Goal: Task Accomplishment & Management: Use online tool/utility

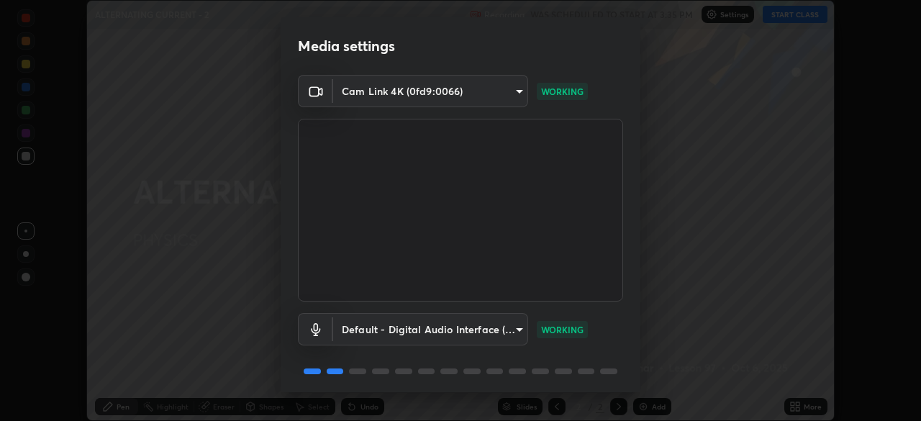
scroll to position [51, 0]
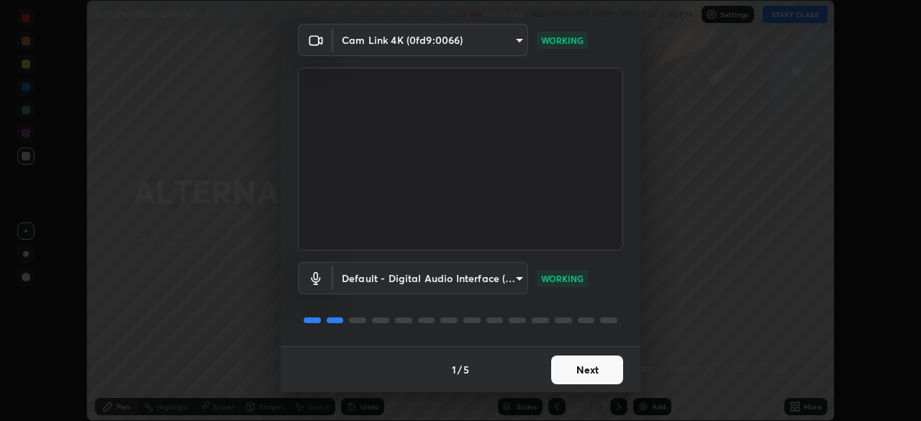
click at [598, 370] on button "Next" at bounding box center [587, 369] width 72 height 29
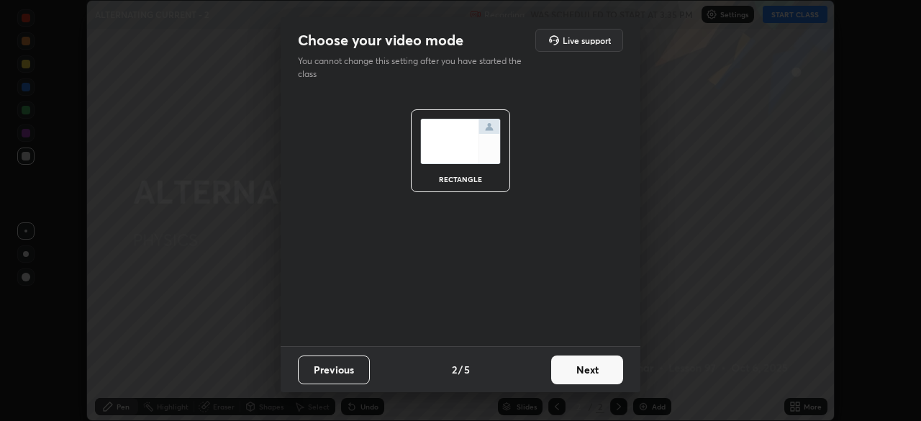
click at [586, 367] on button "Next" at bounding box center [587, 369] width 72 height 29
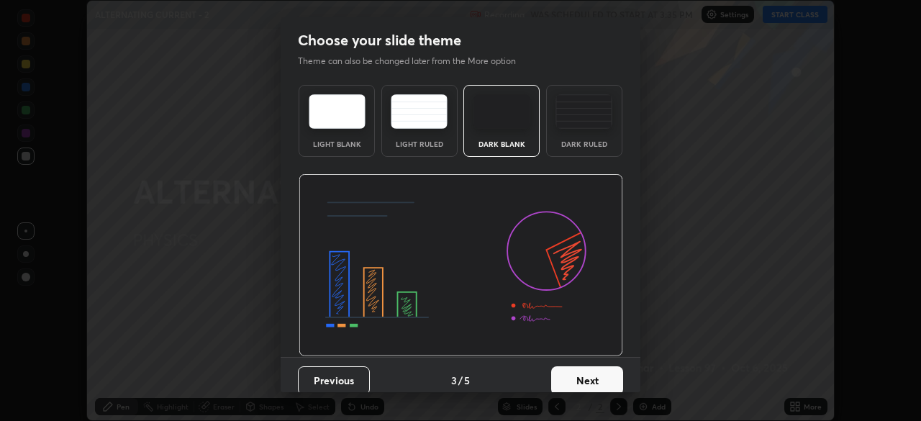
scroll to position [11, 0]
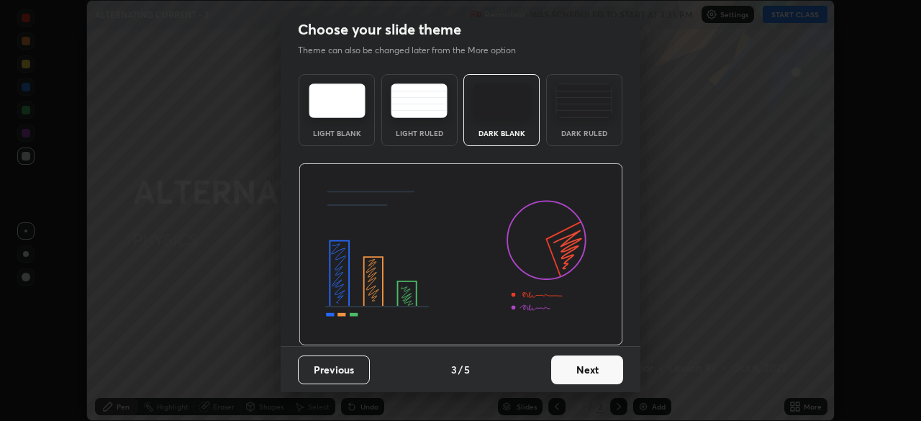
click at [586, 373] on button "Next" at bounding box center [587, 369] width 72 height 29
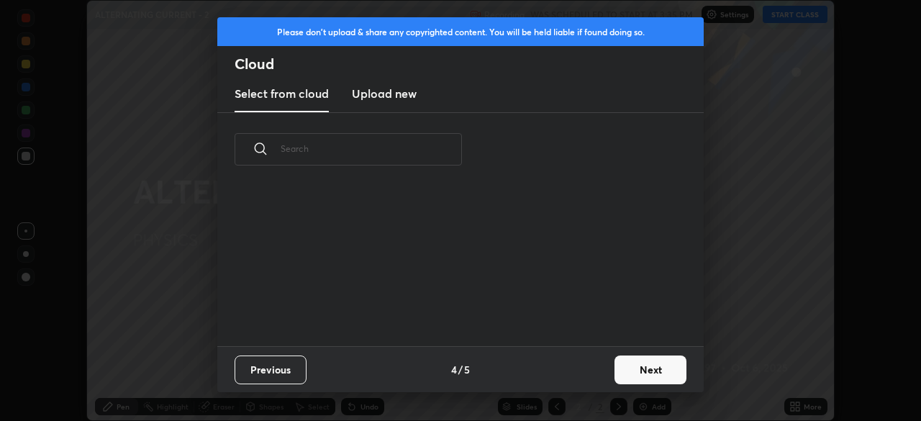
scroll to position [5, 8]
click at [411, 98] on h3 "Upload new" at bounding box center [384, 93] width 65 height 17
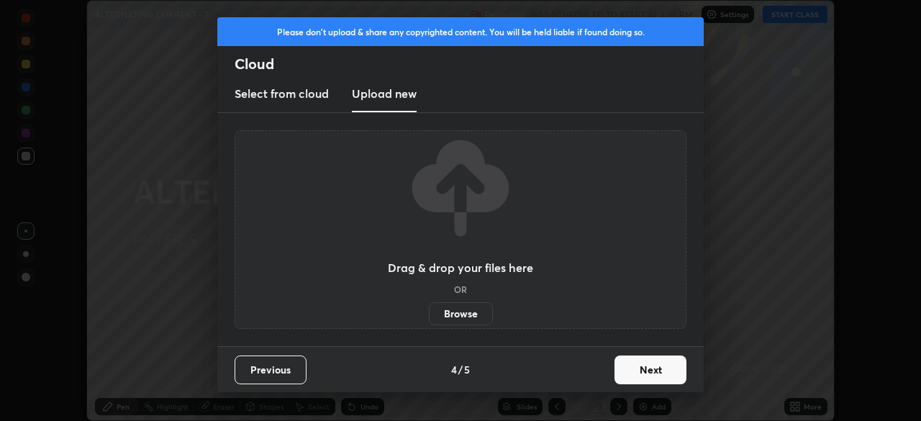
click at [453, 317] on label "Browse" at bounding box center [461, 313] width 64 height 23
click at [429, 317] on input "Browse" at bounding box center [429, 313] width 0 height 23
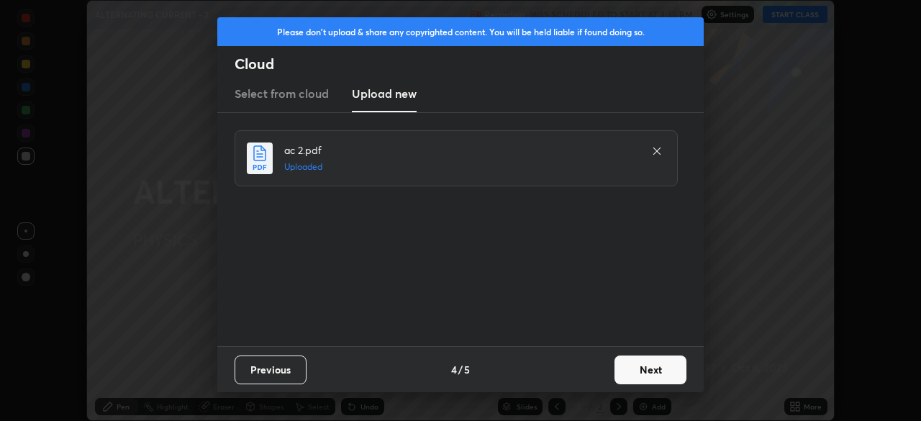
click at [660, 366] on button "Next" at bounding box center [650, 369] width 72 height 29
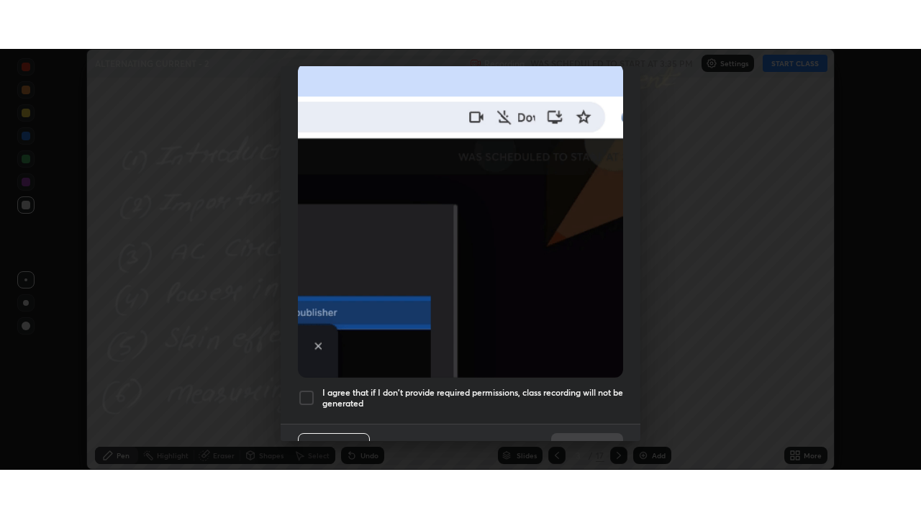
scroll to position [345, 0]
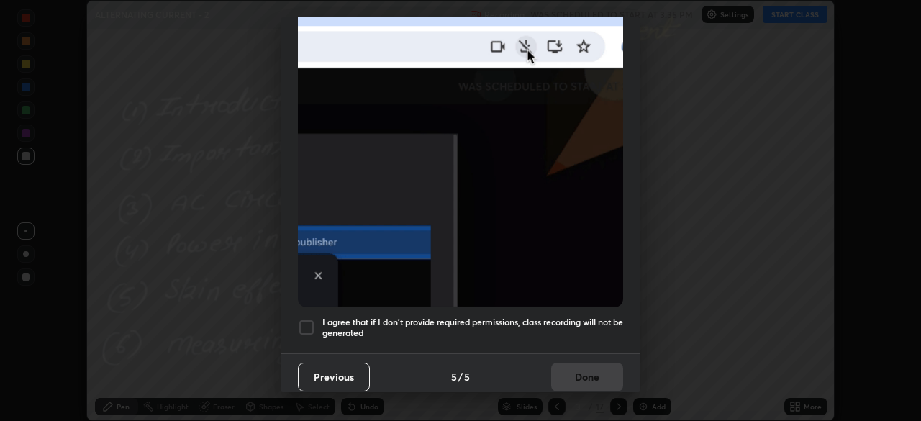
click at [570, 324] on h5 "I agree that if I don't provide required permissions, class recording will not …" at bounding box center [472, 328] width 301 height 22
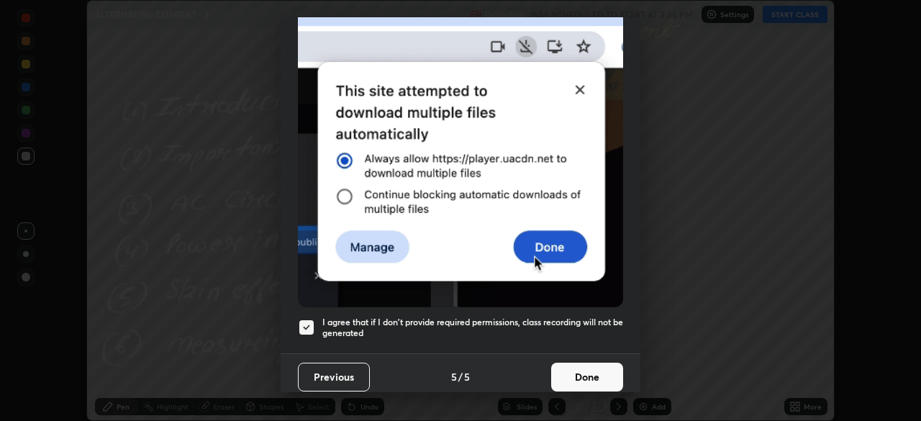
click at [581, 366] on button "Done" at bounding box center [587, 377] width 72 height 29
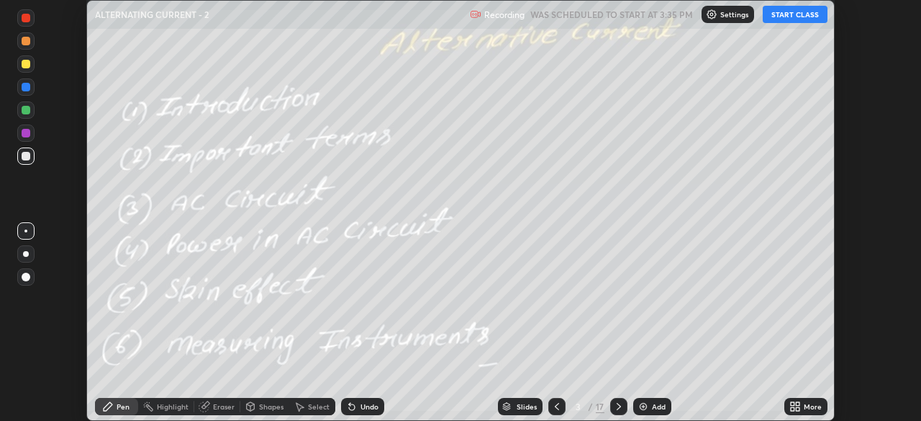
click at [804, 412] on div "More" at bounding box center [805, 406] width 43 height 17
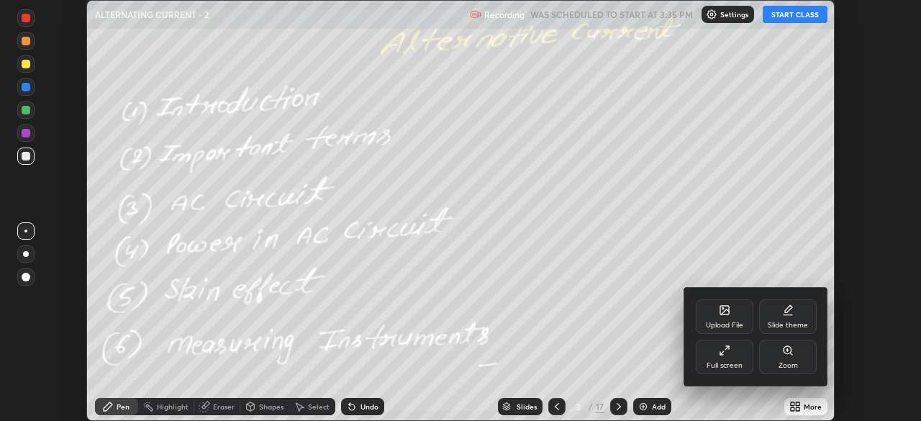
click at [738, 358] on div "Full screen" at bounding box center [725, 357] width 58 height 35
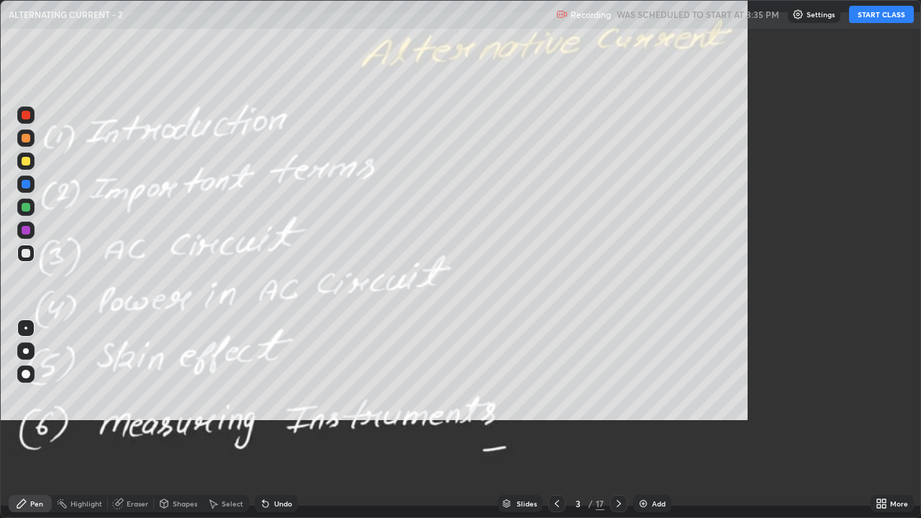
scroll to position [518, 921]
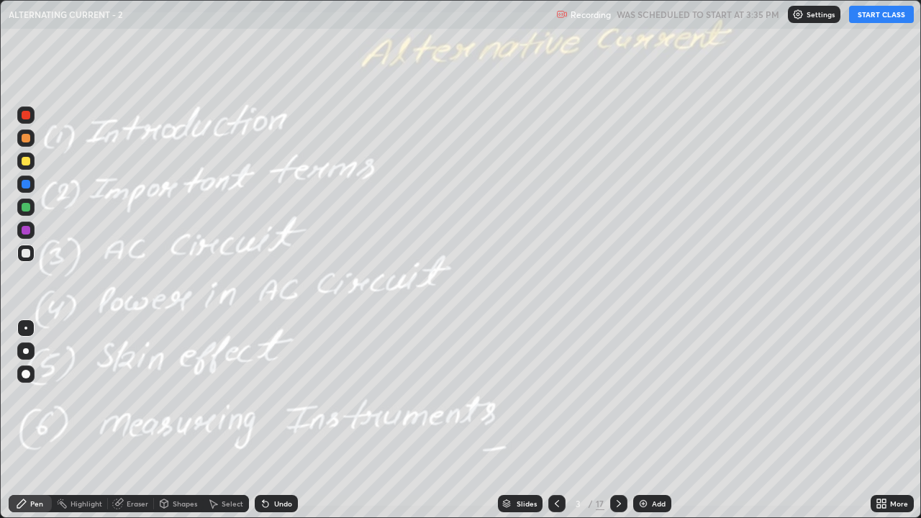
click at [874, 19] on button "START CLASS" at bounding box center [881, 14] width 65 height 17
click at [29, 164] on div at bounding box center [25, 161] width 17 height 17
click at [26, 351] on div at bounding box center [26, 351] width 6 height 6
click at [24, 211] on div at bounding box center [26, 207] width 9 height 9
click at [653, 420] on div "Add" at bounding box center [659, 503] width 14 height 7
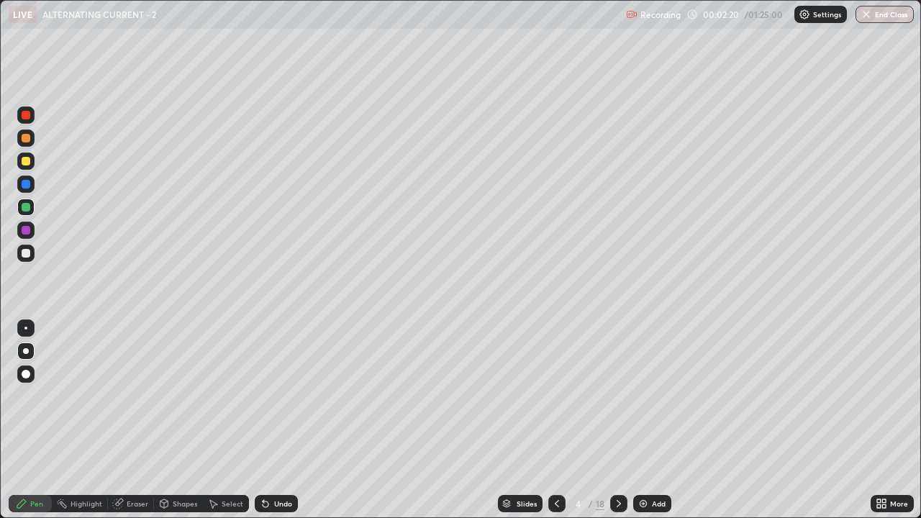
click at [34, 165] on div at bounding box center [25, 161] width 17 height 17
click at [24, 253] on div at bounding box center [26, 253] width 9 height 9
click at [555, 420] on icon at bounding box center [557, 504] width 12 height 12
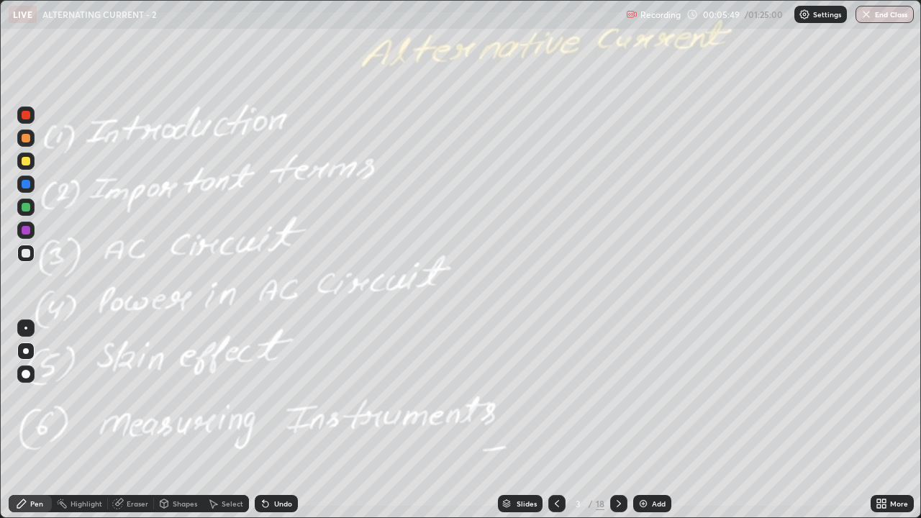
click at [617, 420] on icon at bounding box center [619, 504] width 12 height 12
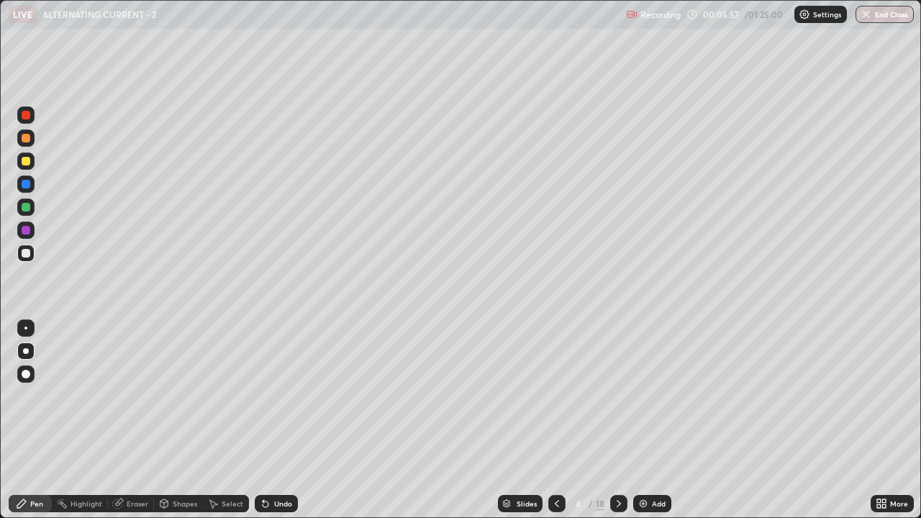
click at [32, 209] on div at bounding box center [25, 207] width 17 height 17
click at [617, 420] on icon at bounding box center [619, 504] width 12 height 12
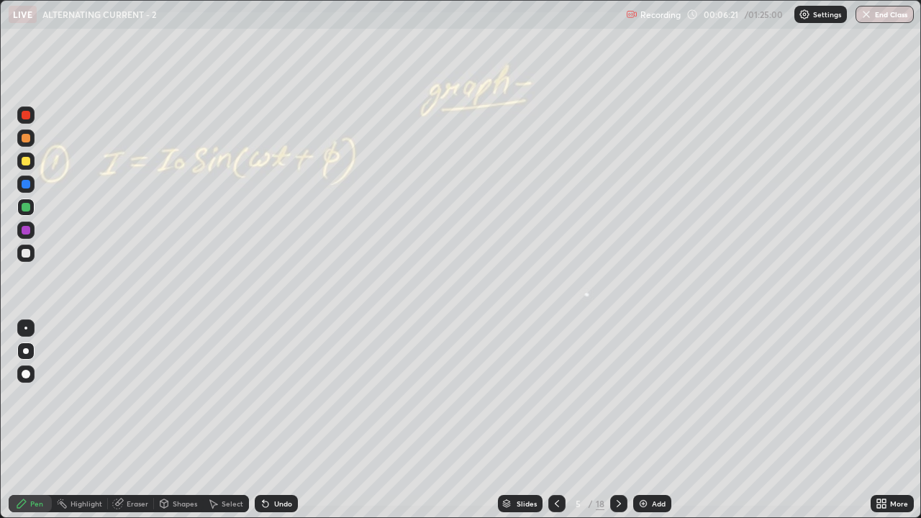
click at [555, 420] on icon at bounding box center [557, 504] width 12 height 12
click at [637, 420] on img at bounding box center [643, 504] width 12 height 12
click at [29, 162] on div at bounding box center [26, 161] width 9 height 9
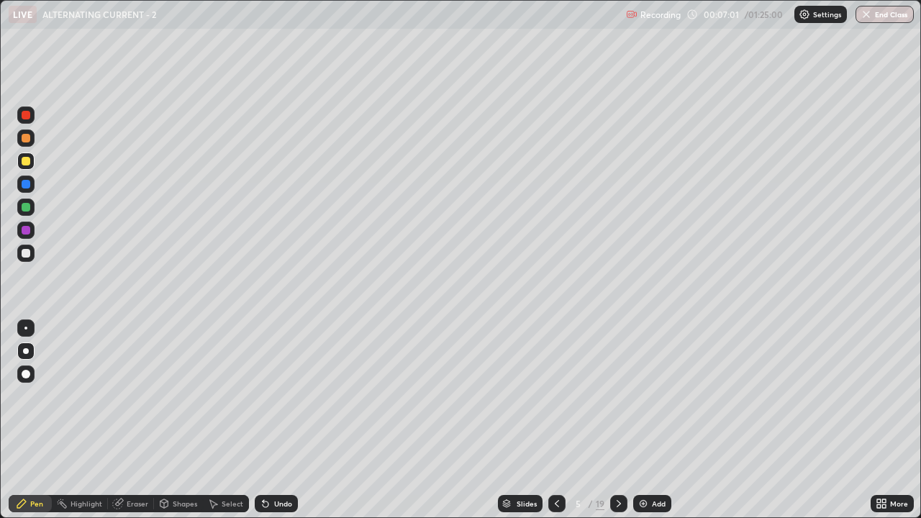
click at [289, 420] on div "Undo" at bounding box center [283, 503] width 18 height 7
click at [288, 420] on div "Undo" at bounding box center [283, 503] width 18 height 7
click at [24, 209] on div at bounding box center [26, 207] width 9 height 9
click at [32, 257] on div at bounding box center [25, 253] width 17 height 17
click at [27, 161] on div at bounding box center [26, 161] width 9 height 9
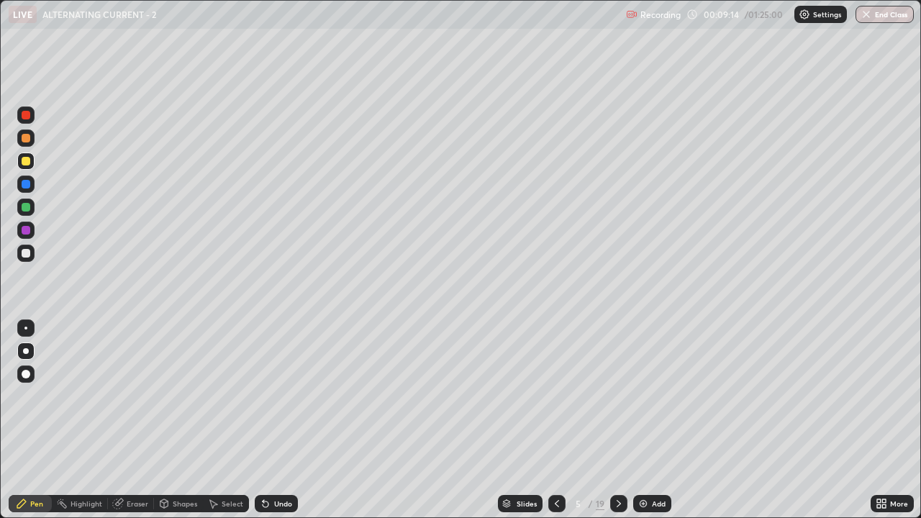
click at [650, 420] on div "Add" at bounding box center [652, 503] width 38 height 17
click at [275, 420] on div "Undo" at bounding box center [283, 503] width 18 height 7
click at [618, 420] on icon at bounding box center [620, 504] width 12 height 12
click at [28, 209] on div at bounding box center [26, 207] width 9 height 9
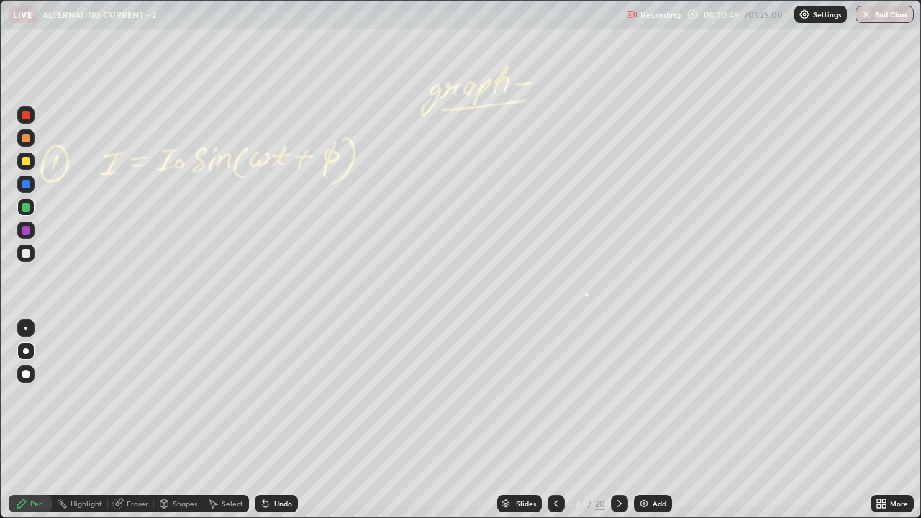
click at [618, 420] on icon at bounding box center [620, 504] width 12 height 12
click at [26, 163] on div at bounding box center [26, 161] width 9 height 9
click at [279, 420] on div "Undo" at bounding box center [283, 503] width 18 height 7
click at [619, 420] on icon at bounding box center [620, 504] width 12 height 12
click at [28, 253] on div at bounding box center [26, 253] width 9 height 9
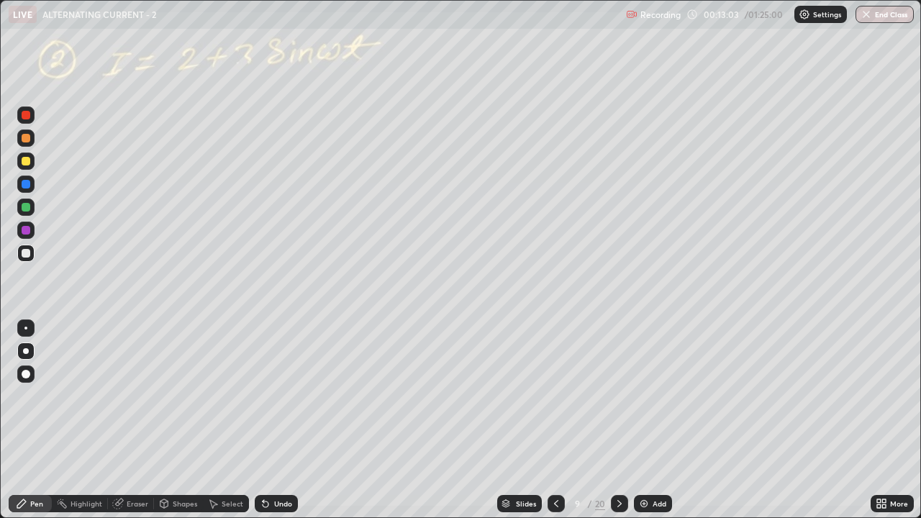
click at [27, 211] on div at bounding box center [26, 207] width 9 height 9
click at [24, 160] on div at bounding box center [26, 161] width 9 height 9
click at [191, 420] on div "Shapes" at bounding box center [185, 503] width 24 height 7
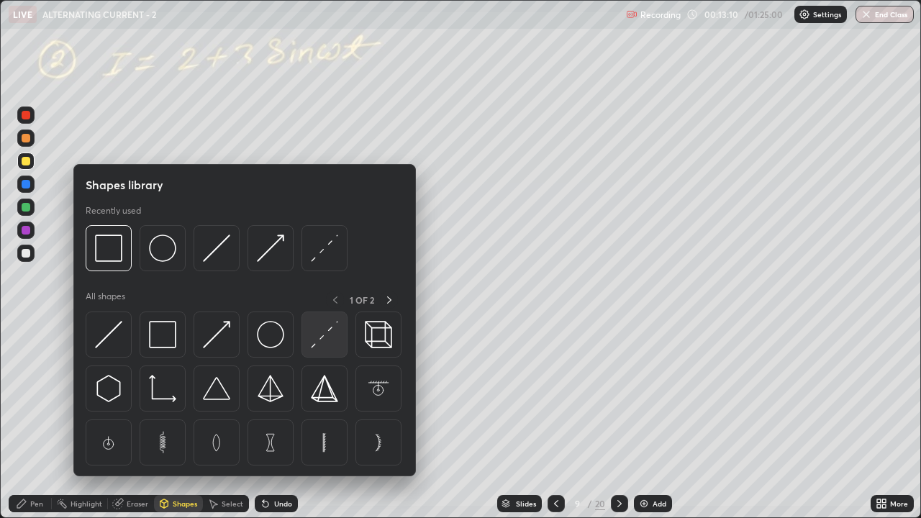
click at [319, 332] on img at bounding box center [324, 334] width 27 height 27
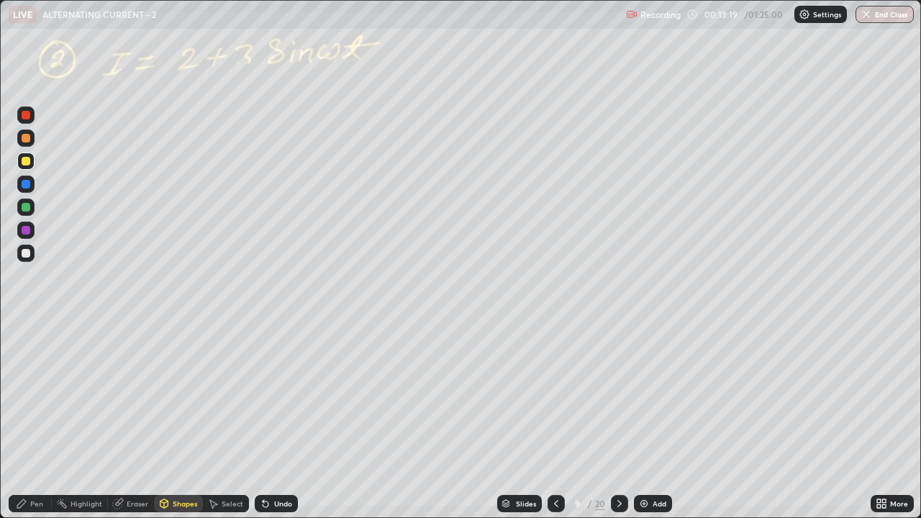
click at [37, 420] on div "Pen" at bounding box center [36, 503] width 13 height 7
click at [27, 207] on div at bounding box center [26, 207] width 9 height 9
click at [26, 117] on div at bounding box center [26, 115] width 9 height 9
click at [27, 209] on div at bounding box center [26, 207] width 9 height 9
click at [283, 420] on div "Undo" at bounding box center [283, 503] width 18 height 7
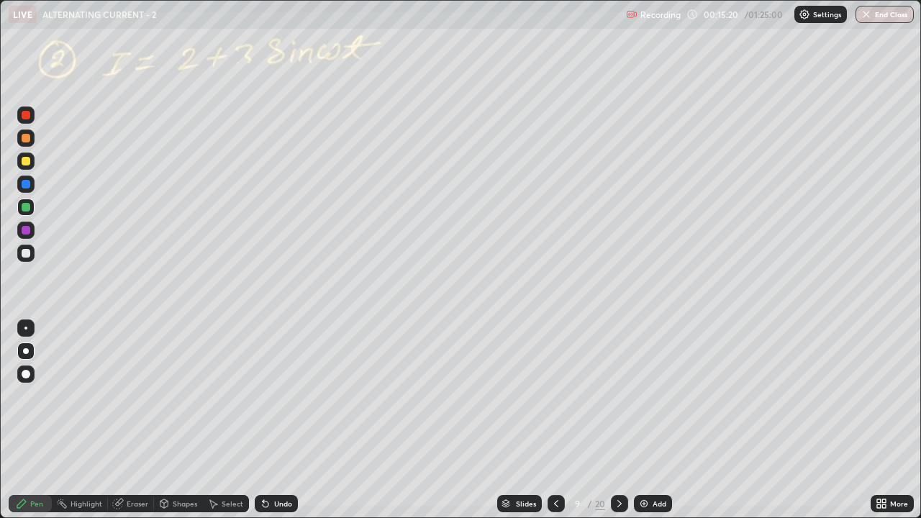
click at [620, 420] on icon at bounding box center [620, 504] width 12 height 12
click at [556, 420] on div at bounding box center [556, 503] width 17 height 17
click at [618, 420] on icon at bounding box center [620, 504] width 12 height 12
click at [28, 254] on div at bounding box center [26, 253] width 9 height 9
click at [190, 420] on div "Shapes" at bounding box center [178, 503] width 49 height 17
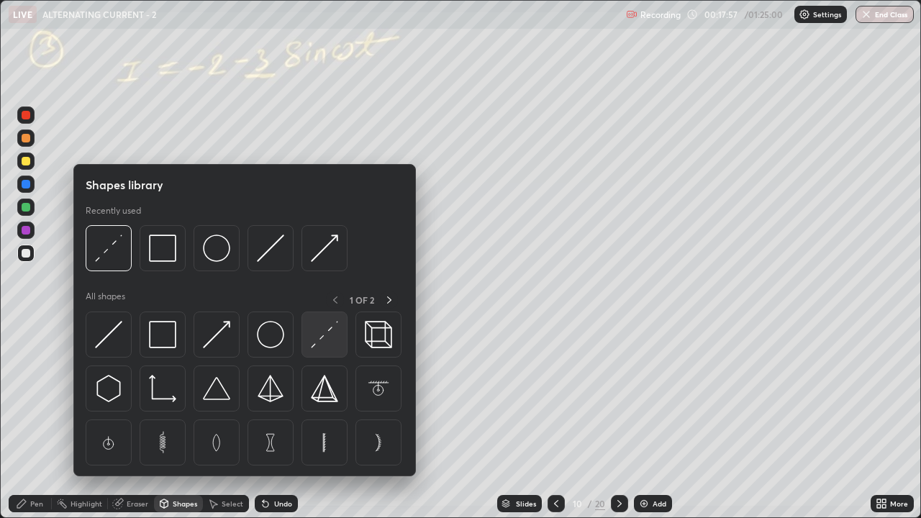
click at [329, 331] on img at bounding box center [324, 334] width 27 height 27
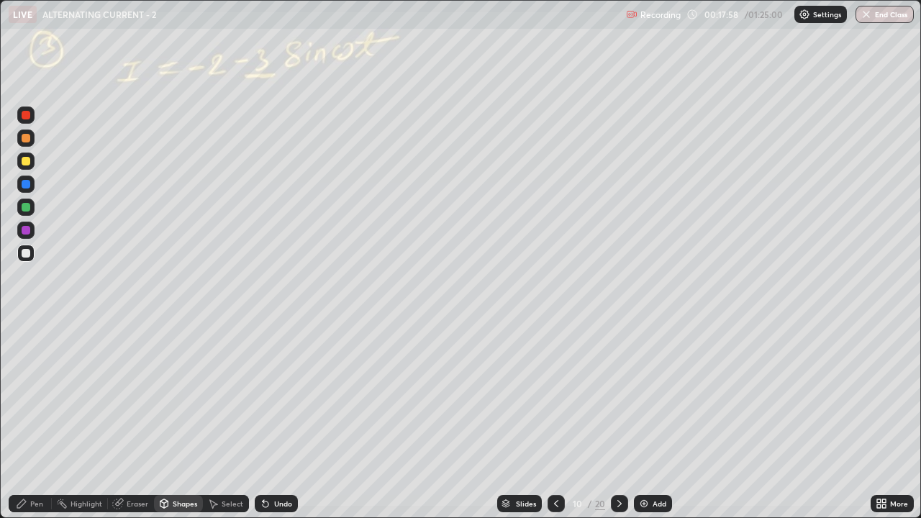
click at [24, 204] on div at bounding box center [26, 207] width 9 height 9
click at [29, 164] on div at bounding box center [25, 161] width 17 height 17
click at [24, 207] on div at bounding box center [26, 207] width 9 height 9
click at [28, 233] on div at bounding box center [26, 230] width 9 height 9
click at [280, 420] on div "Undo" at bounding box center [283, 503] width 18 height 7
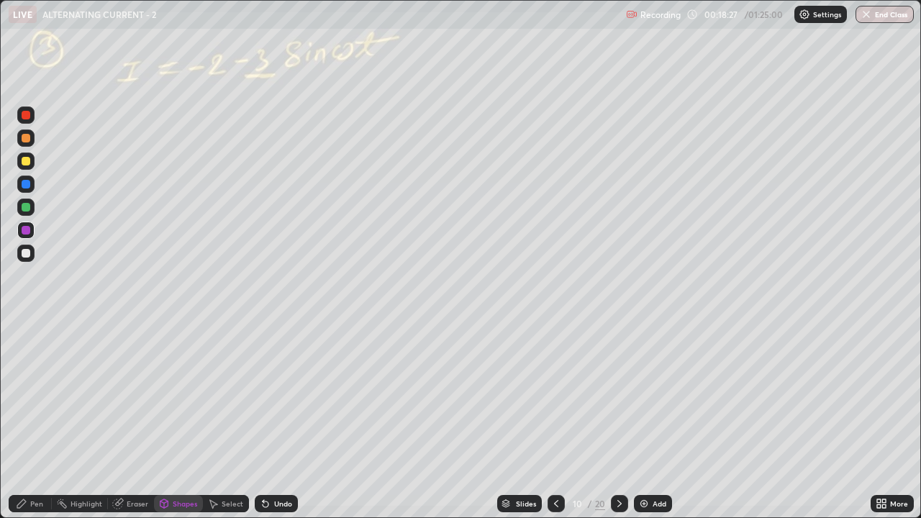
click at [48, 420] on div "Pen" at bounding box center [30, 503] width 43 height 17
click at [618, 420] on icon at bounding box center [620, 504] width 12 height 12
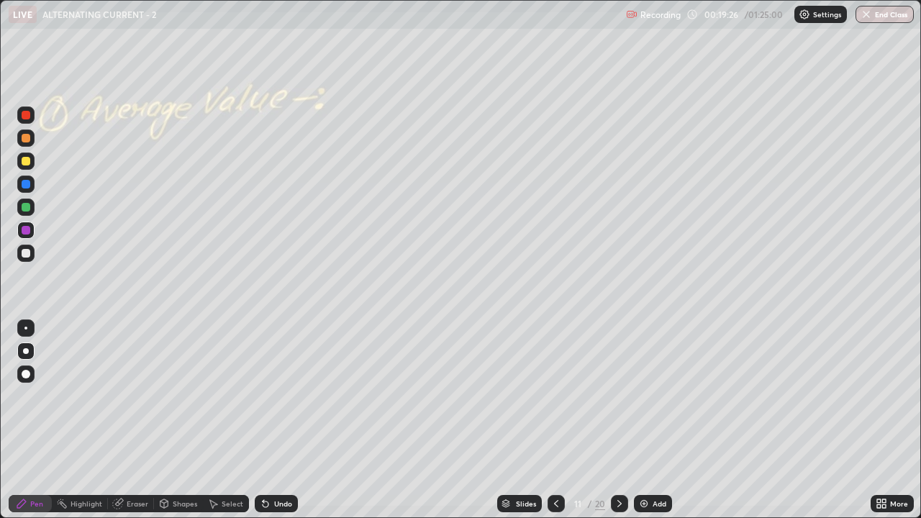
click at [25, 245] on div at bounding box center [25, 253] width 17 height 17
click at [28, 255] on div at bounding box center [26, 253] width 9 height 9
click at [274, 420] on div "Undo" at bounding box center [283, 503] width 18 height 7
click at [645, 420] on img at bounding box center [644, 504] width 12 height 12
click at [277, 420] on div "Undo" at bounding box center [283, 503] width 18 height 7
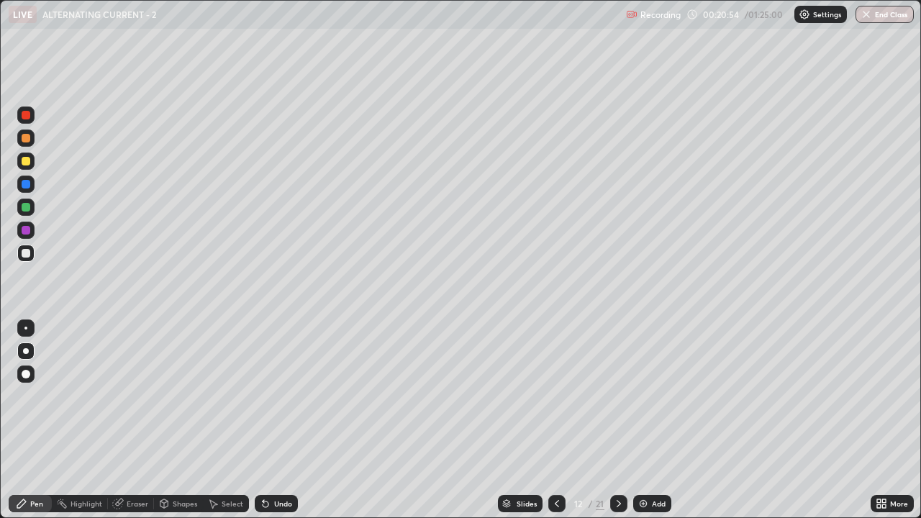
click at [278, 420] on div "Undo" at bounding box center [283, 503] width 18 height 7
click at [282, 420] on div "Undo" at bounding box center [283, 503] width 18 height 7
click at [281, 420] on div "Undo" at bounding box center [283, 503] width 18 height 7
click at [278, 420] on div "Undo" at bounding box center [283, 503] width 18 height 7
click at [276, 420] on div "Undo" at bounding box center [283, 503] width 18 height 7
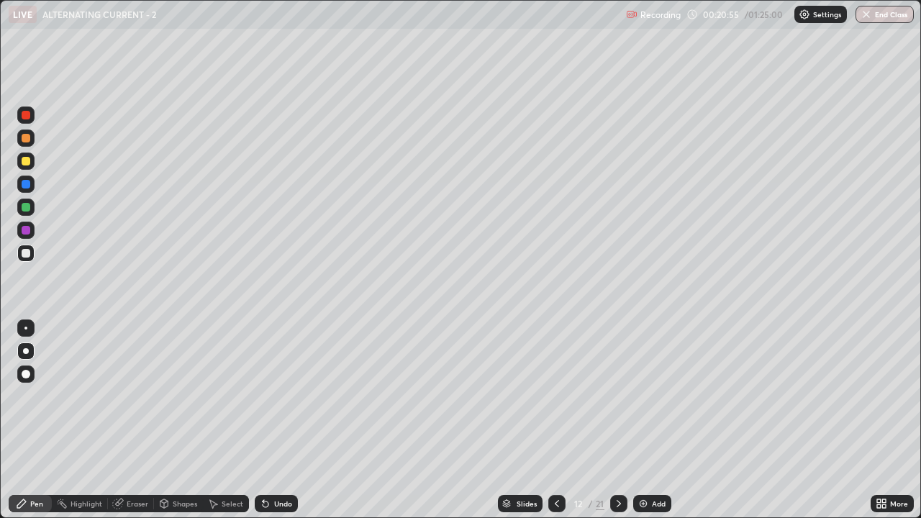
click at [275, 420] on div "Undo" at bounding box center [283, 503] width 18 height 7
click at [274, 420] on div "Undo" at bounding box center [283, 503] width 18 height 7
click at [29, 206] on div at bounding box center [26, 207] width 9 height 9
click at [22, 255] on div at bounding box center [26, 253] width 9 height 9
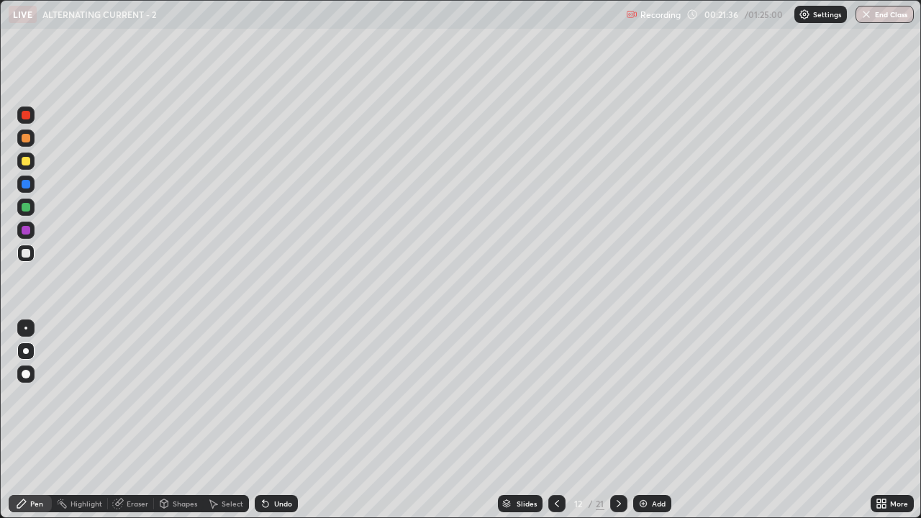
click at [33, 209] on div at bounding box center [25, 207] width 17 height 17
click at [283, 420] on div "Undo" at bounding box center [283, 503] width 18 height 7
click at [29, 256] on div at bounding box center [25, 253] width 17 height 17
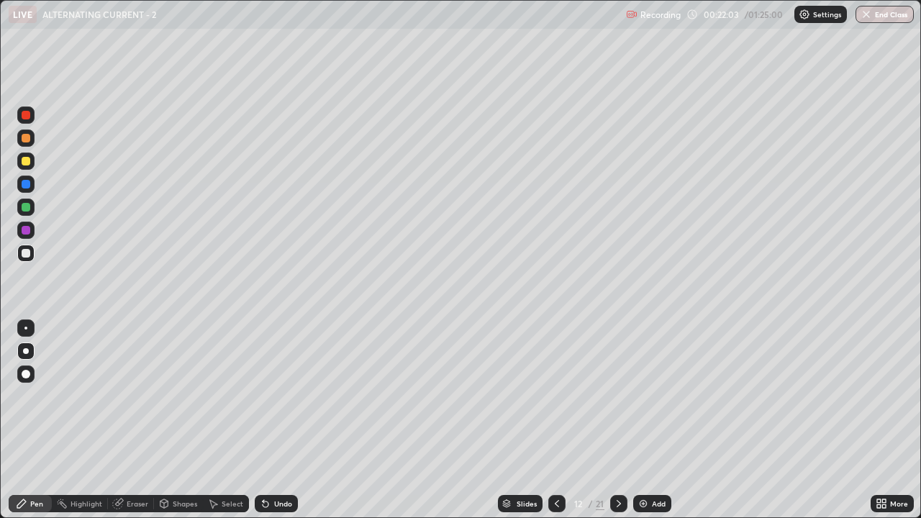
click at [281, 420] on div "Undo" at bounding box center [283, 503] width 18 height 7
click at [278, 420] on div "Undo" at bounding box center [283, 503] width 18 height 7
click at [276, 420] on div "Undo" at bounding box center [283, 503] width 18 height 7
click at [278, 420] on div "Undo" at bounding box center [283, 503] width 18 height 7
click at [289, 420] on div "Undo" at bounding box center [283, 503] width 18 height 7
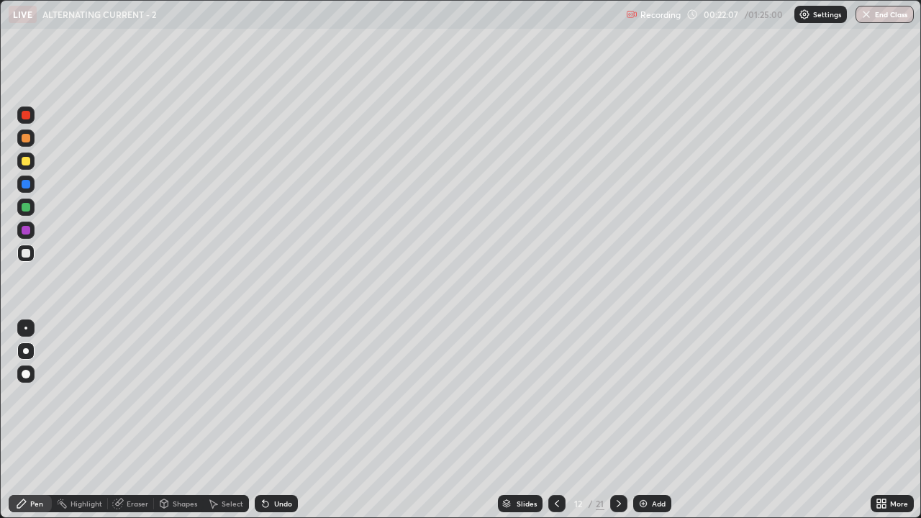
click at [271, 420] on div "Undo" at bounding box center [276, 503] width 43 height 17
click at [276, 420] on div "Undo" at bounding box center [283, 503] width 18 height 7
click at [617, 420] on icon at bounding box center [619, 504] width 12 height 12
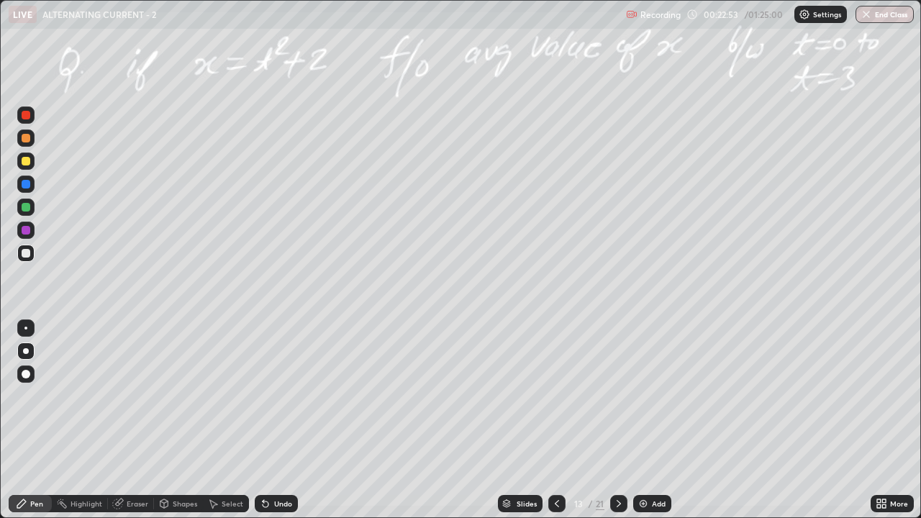
click at [263, 420] on icon at bounding box center [263, 500] width 1 height 1
click at [263, 420] on icon at bounding box center [266, 504] width 6 height 6
click at [24, 201] on div at bounding box center [25, 207] width 17 height 17
click at [32, 209] on div at bounding box center [25, 207] width 17 height 17
click at [649, 420] on div "Add" at bounding box center [652, 503] width 38 height 17
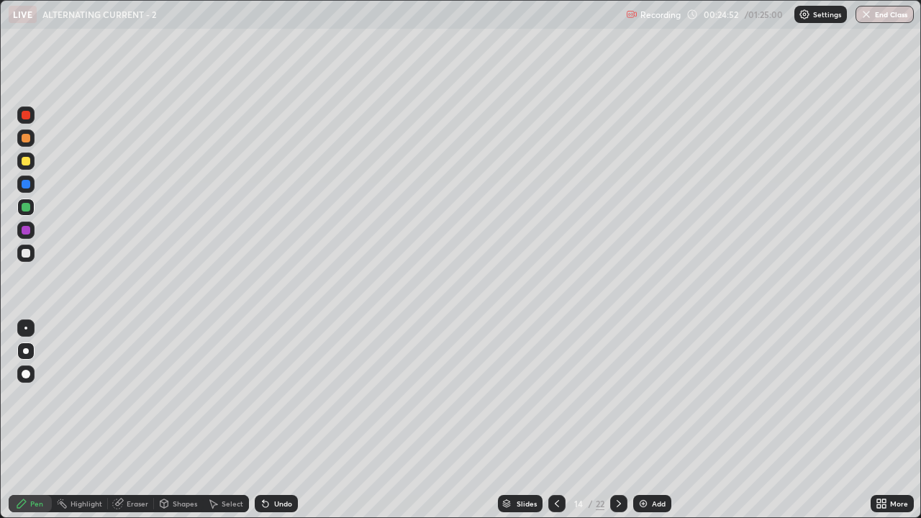
click at [24, 372] on div at bounding box center [26, 374] width 9 height 9
click at [25, 255] on div at bounding box center [26, 253] width 9 height 9
click at [28, 350] on div at bounding box center [26, 351] width 6 height 6
click at [28, 206] on div at bounding box center [26, 207] width 9 height 9
click at [27, 161] on div at bounding box center [26, 161] width 9 height 9
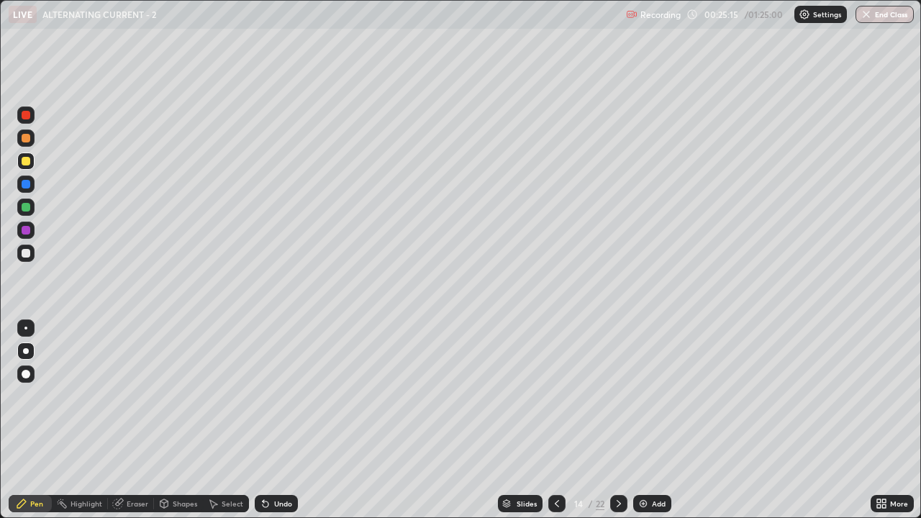
click at [26, 254] on div at bounding box center [26, 253] width 9 height 9
click at [280, 420] on div "Undo" at bounding box center [283, 503] width 18 height 7
click at [278, 420] on div "Undo" at bounding box center [283, 503] width 18 height 7
click at [281, 420] on div "Undo" at bounding box center [283, 503] width 18 height 7
click at [29, 210] on div at bounding box center [26, 207] width 9 height 9
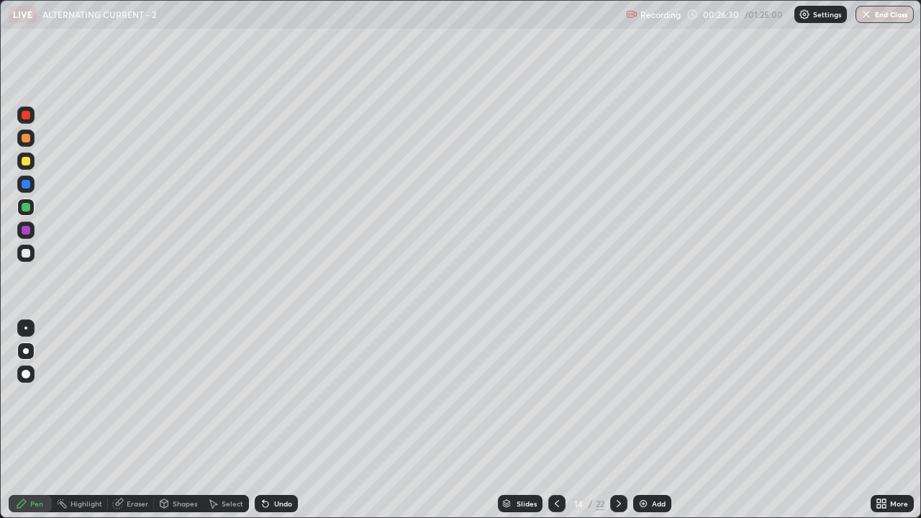
click at [285, 420] on div "Undo" at bounding box center [283, 503] width 18 height 7
click at [648, 420] on div "Add" at bounding box center [652, 503] width 38 height 17
click at [26, 157] on div at bounding box center [26, 161] width 9 height 9
click at [27, 253] on div at bounding box center [26, 253] width 9 height 9
click at [29, 205] on div at bounding box center [26, 207] width 9 height 9
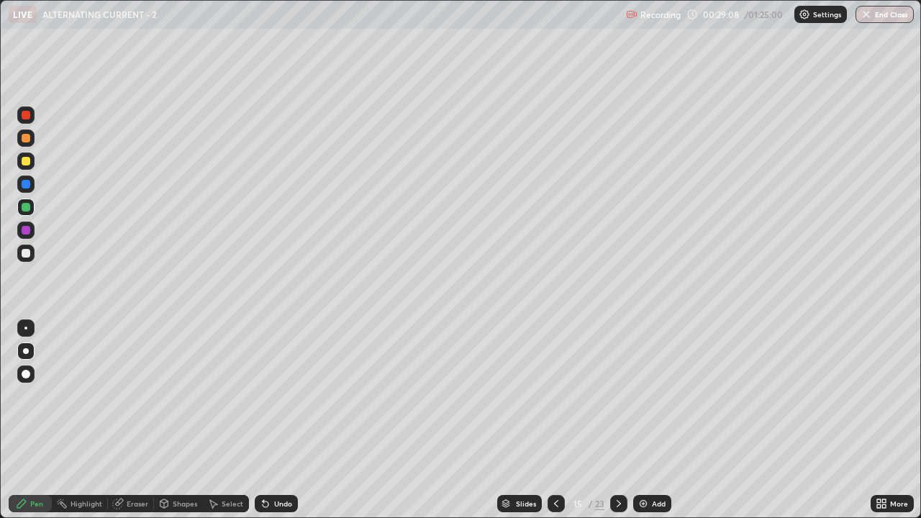
click at [618, 420] on div at bounding box center [618, 503] width 17 height 29
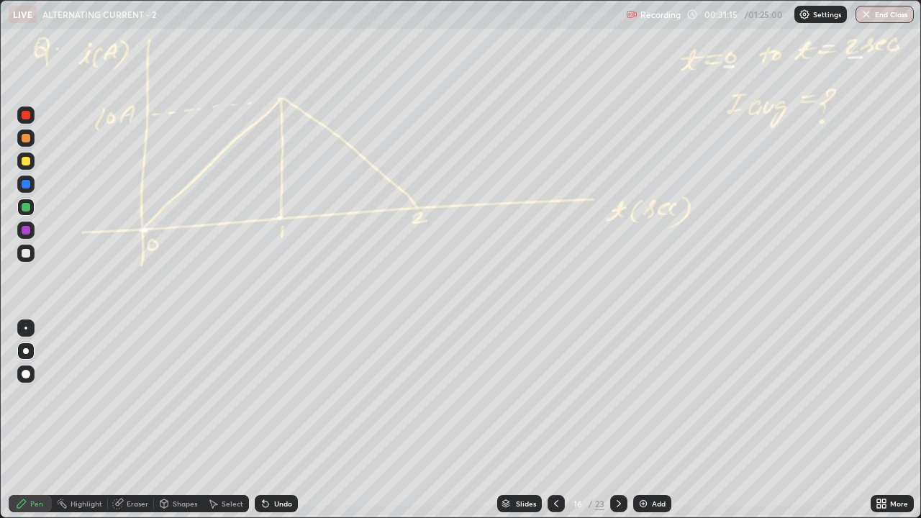
click at [27, 208] on div at bounding box center [26, 207] width 9 height 9
click at [641, 420] on img at bounding box center [643, 504] width 12 height 12
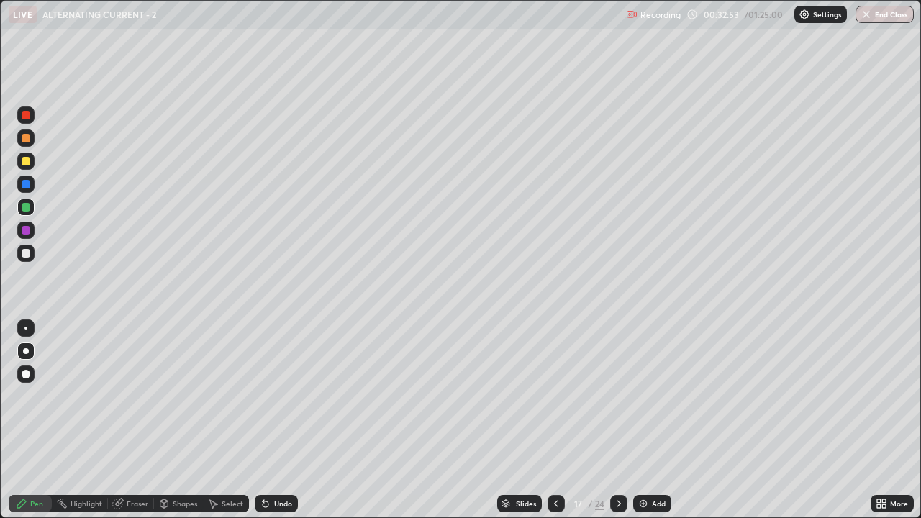
click at [27, 253] on div at bounding box center [26, 253] width 9 height 9
click at [275, 420] on div "Undo" at bounding box center [283, 503] width 18 height 7
click at [619, 420] on icon at bounding box center [619, 504] width 12 height 12
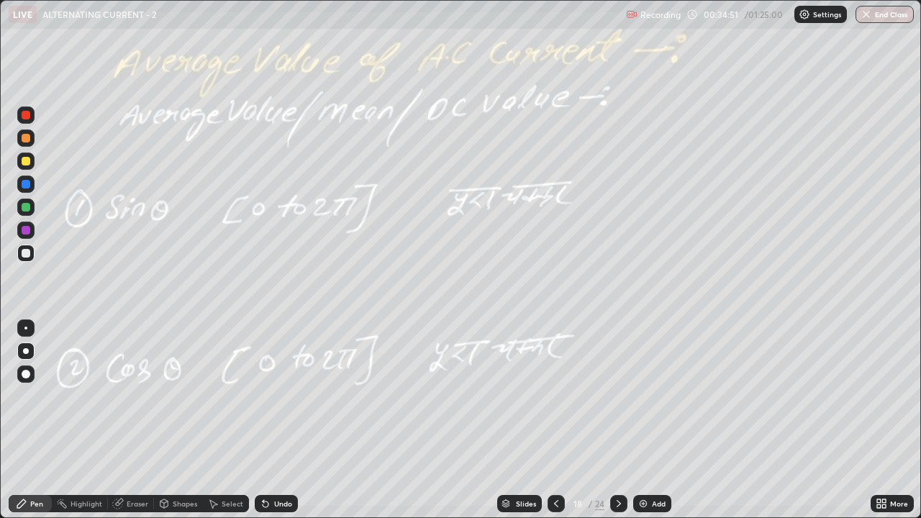
click at [31, 209] on div at bounding box center [25, 207] width 17 height 17
click at [275, 420] on div "Undo" at bounding box center [276, 503] width 43 height 17
click at [277, 420] on div "Undo" at bounding box center [283, 503] width 18 height 7
click at [276, 420] on div "Undo" at bounding box center [283, 503] width 18 height 7
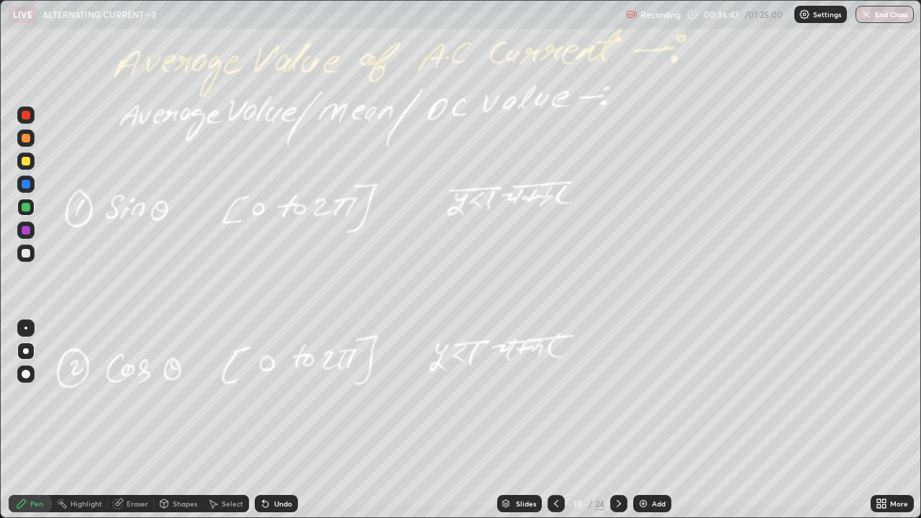
click at [277, 420] on div "Undo" at bounding box center [276, 503] width 43 height 17
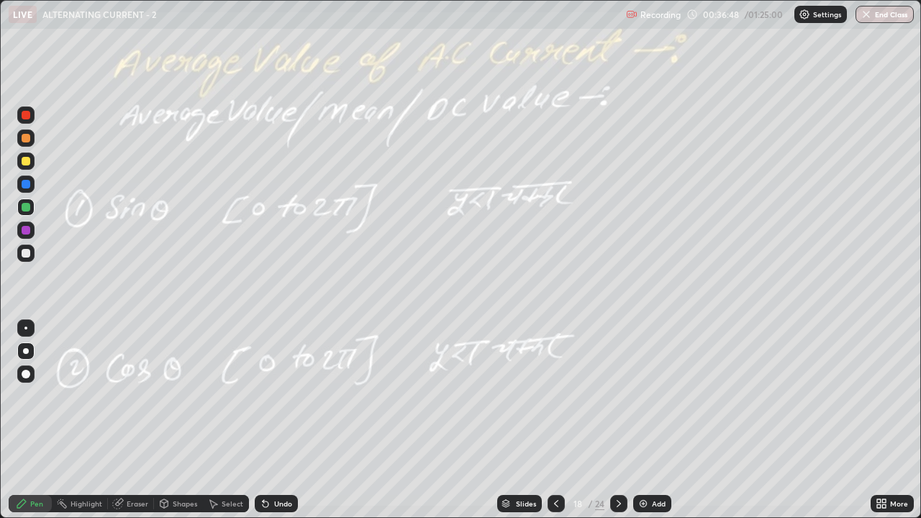
click at [279, 420] on div "Undo" at bounding box center [276, 503] width 43 height 17
click at [282, 420] on div "Undo" at bounding box center [276, 503] width 43 height 17
click at [281, 420] on div "Undo" at bounding box center [276, 503] width 43 height 17
click at [279, 420] on div "Undo" at bounding box center [276, 503] width 43 height 17
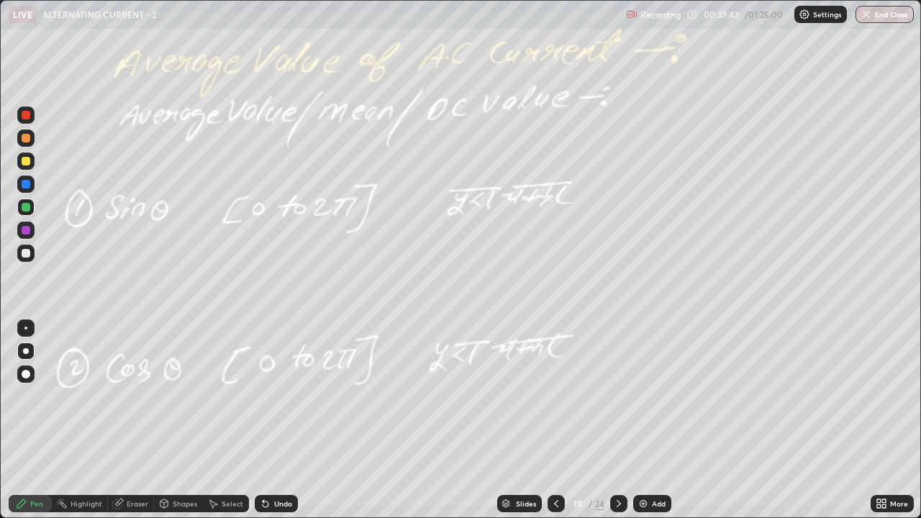
click at [616, 420] on icon at bounding box center [619, 504] width 12 height 12
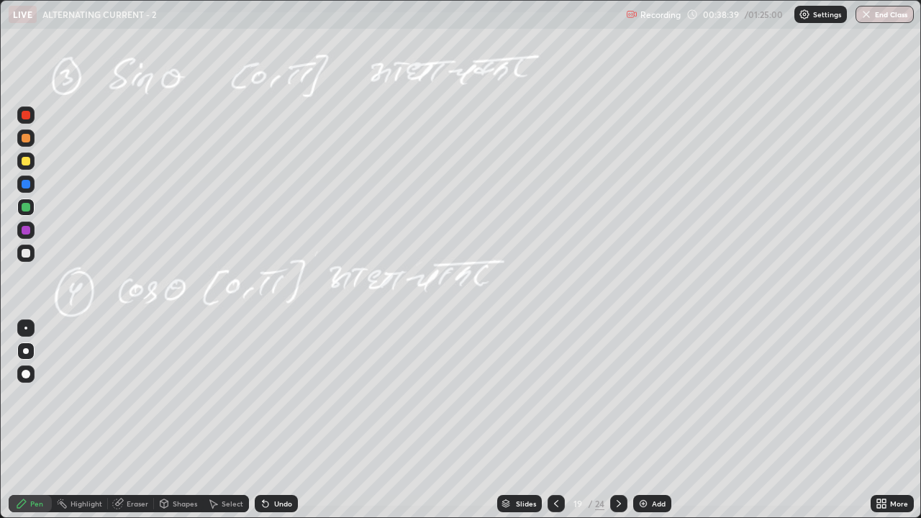
click at [271, 420] on div "Undo" at bounding box center [276, 503] width 43 height 17
click at [264, 420] on icon at bounding box center [266, 504] width 6 height 6
click at [618, 420] on icon at bounding box center [619, 503] width 4 height 7
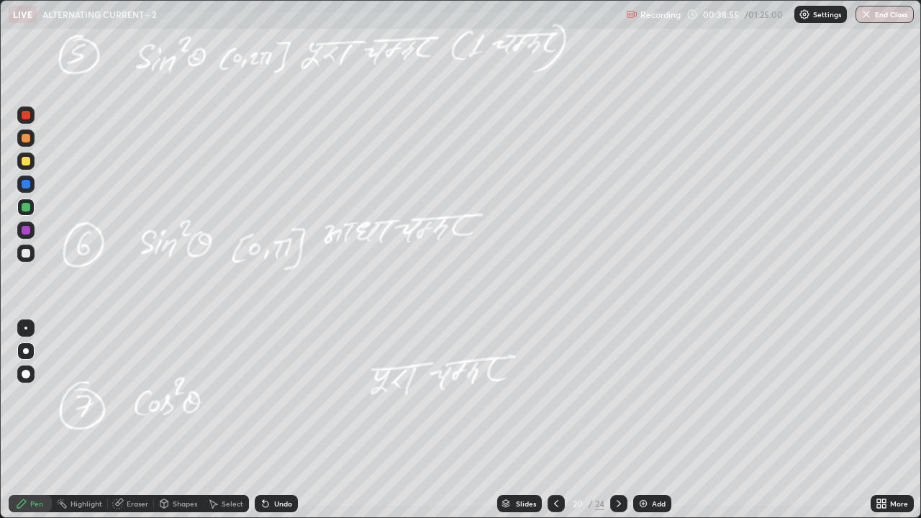
click at [26, 250] on div at bounding box center [26, 253] width 9 height 9
click at [29, 160] on div at bounding box center [26, 161] width 9 height 9
click at [271, 420] on div "Undo" at bounding box center [276, 503] width 43 height 17
click at [624, 420] on div at bounding box center [618, 503] width 17 height 17
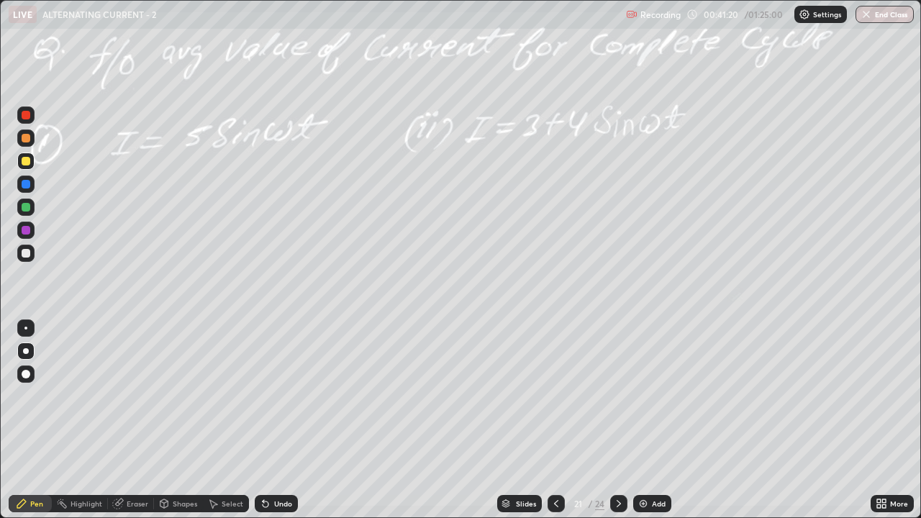
click at [27, 208] on div at bounding box center [26, 207] width 9 height 9
click at [617, 420] on icon at bounding box center [619, 503] width 4 height 7
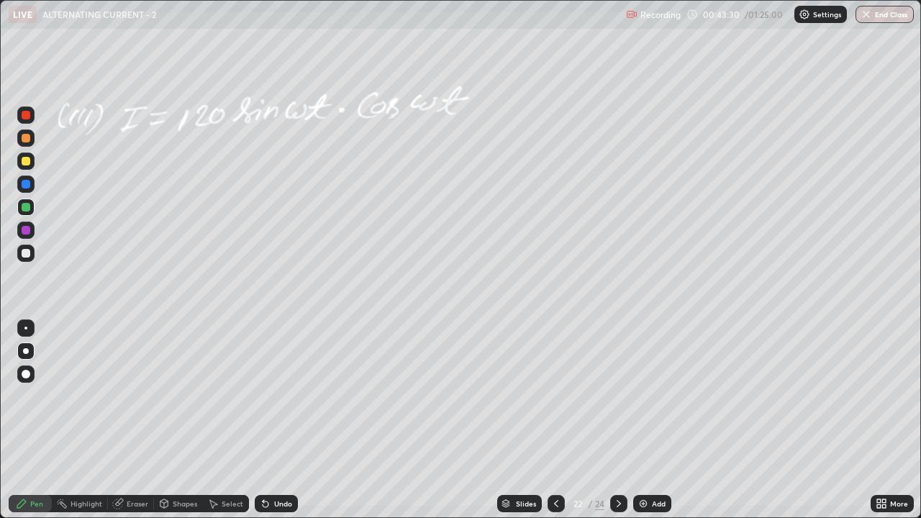
click at [278, 420] on div "Undo" at bounding box center [283, 503] width 18 height 7
click at [276, 420] on div "Undo" at bounding box center [276, 503] width 43 height 17
click at [275, 420] on div "Undo" at bounding box center [276, 503] width 43 height 17
click at [279, 420] on div "Undo" at bounding box center [273, 503] width 49 height 29
click at [26, 252] on div at bounding box center [26, 253] width 9 height 9
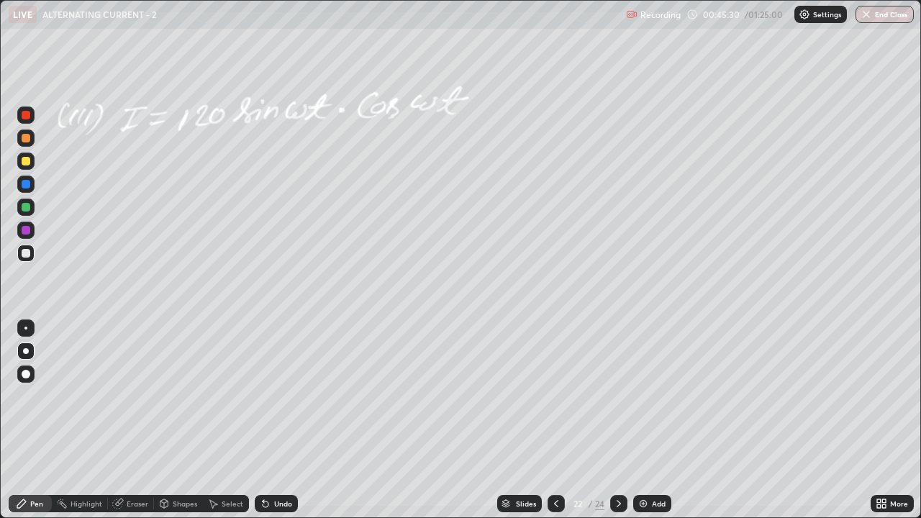
click at [277, 420] on div "Undo" at bounding box center [283, 503] width 18 height 7
click at [278, 420] on div "Undo" at bounding box center [283, 503] width 18 height 7
click at [277, 420] on div "Undo" at bounding box center [283, 503] width 18 height 7
click at [276, 420] on div "Undo" at bounding box center [283, 503] width 18 height 7
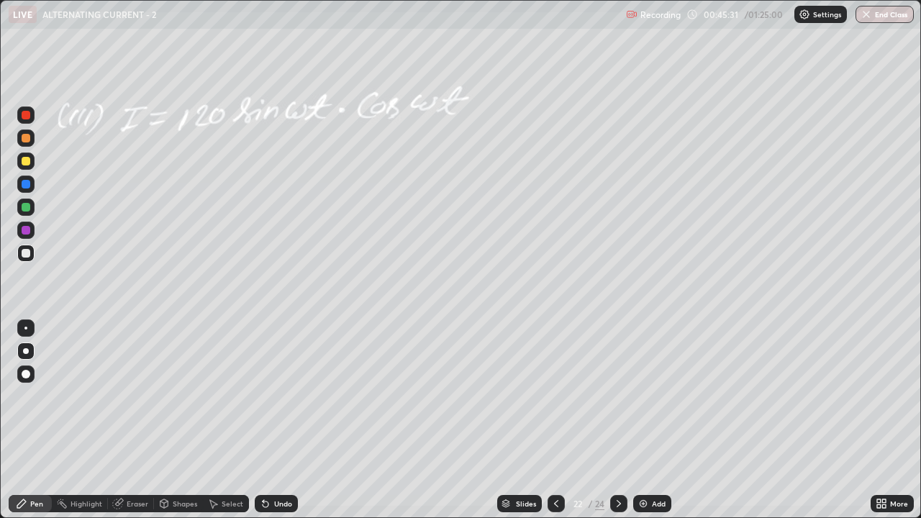
click at [274, 420] on div "Undo" at bounding box center [283, 503] width 18 height 7
click at [271, 420] on div "Undo" at bounding box center [276, 503] width 43 height 17
click at [274, 420] on div "Undo" at bounding box center [283, 503] width 18 height 7
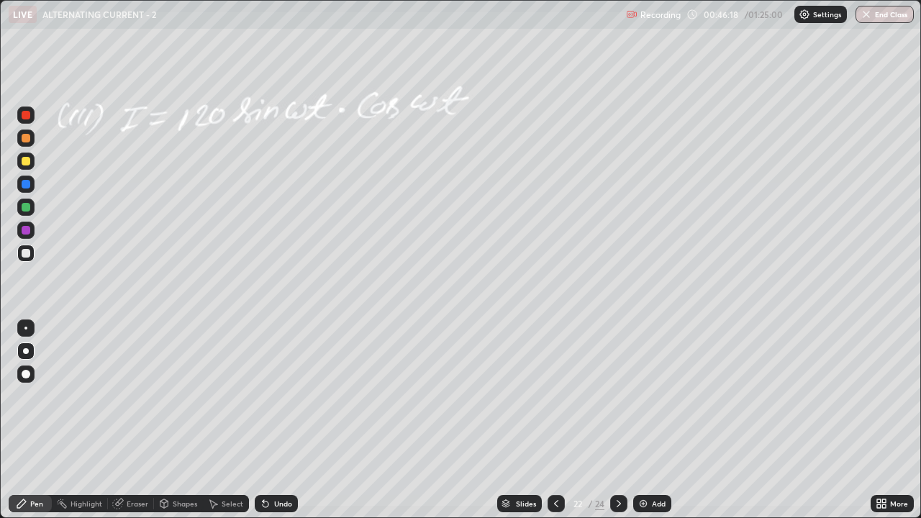
click at [621, 420] on icon at bounding box center [619, 504] width 12 height 12
click at [26, 162] on div at bounding box center [26, 161] width 9 height 9
click at [617, 420] on icon at bounding box center [619, 504] width 12 height 12
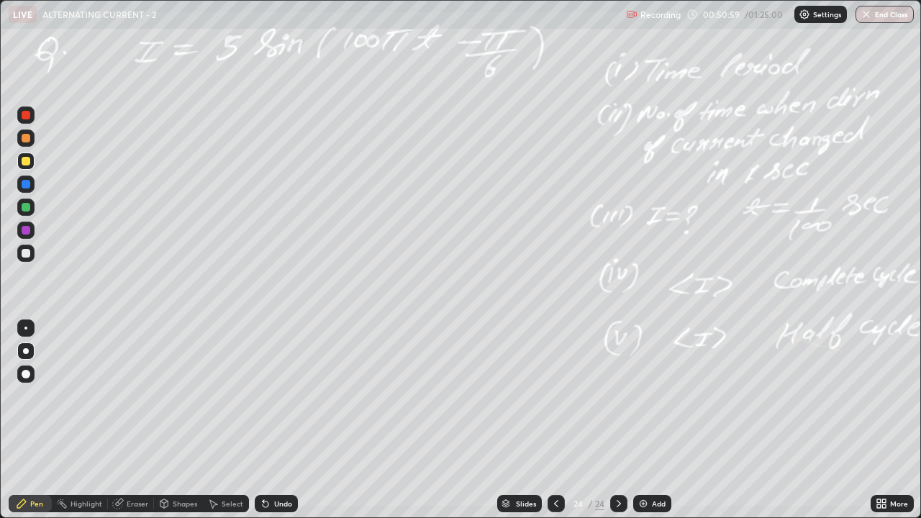
click at [27, 161] on div at bounding box center [26, 161] width 9 height 9
click at [269, 420] on icon at bounding box center [266, 504] width 12 height 12
click at [271, 420] on div "Undo" at bounding box center [276, 503] width 43 height 17
click at [275, 420] on div "Undo" at bounding box center [283, 503] width 18 height 7
click at [276, 420] on div "Undo" at bounding box center [283, 503] width 18 height 7
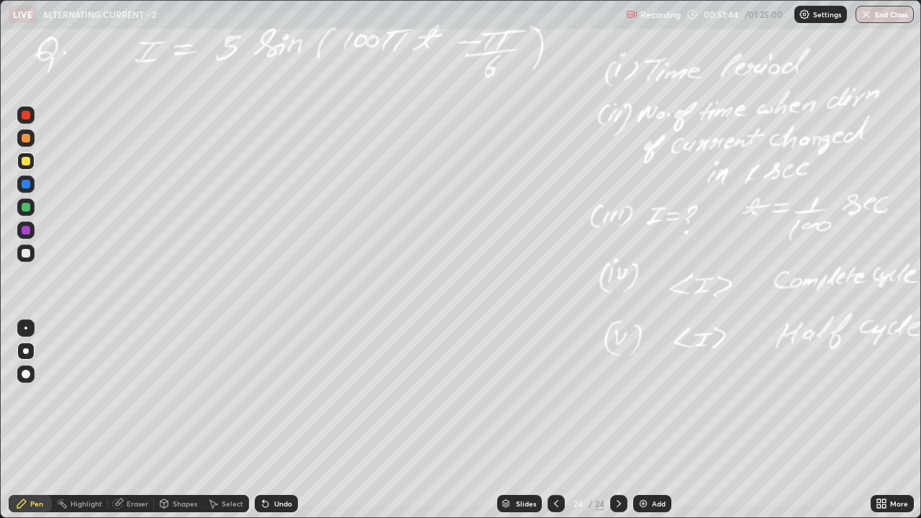
click at [276, 420] on div "Undo" at bounding box center [283, 503] width 18 height 7
click at [277, 420] on div "Undo" at bounding box center [283, 503] width 18 height 7
click at [280, 420] on div "Undo" at bounding box center [283, 503] width 18 height 7
click at [278, 420] on div "Undo" at bounding box center [283, 503] width 18 height 7
click at [28, 212] on div at bounding box center [25, 207] width 17 height 17
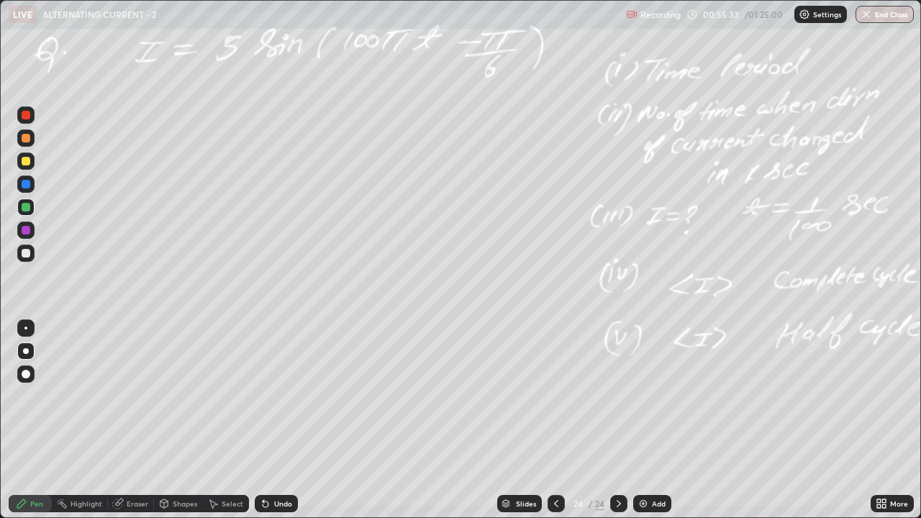
click at [617, 420] on icon at bounding box center [619, 504] width 12 height 12
click at [647, 420] on img at bounding box center [643, 504] width 12 height 12
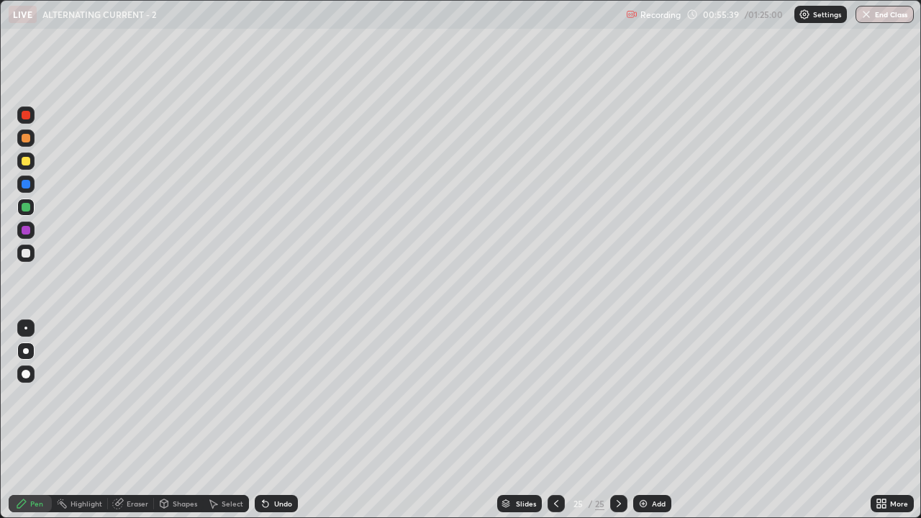
click at [26, 162] on div at bounding box center [26, 161] width 9 height 9
click at [22, 254] on div at bounding box center [26, 253] width 9 height 9
click at [27, 207] on div at bounding box center [26, 207] width 9 height 9
click at [28, 161] on div at bounding box center [26, 161] width 9 height 9
click at [23, 251] on div at bounding box center [26, 253] width 9 height 9
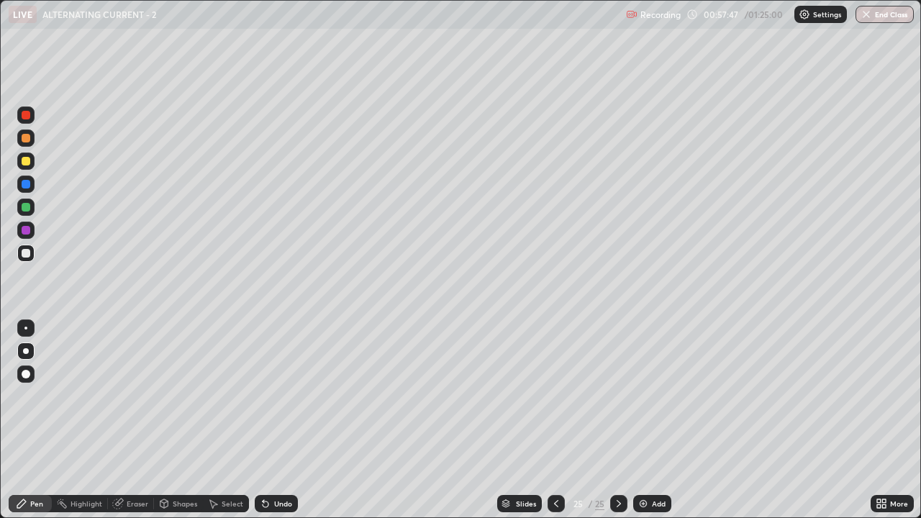
click at [29, 208] on div at bounding box center [26, 207] width 9 height 9
click at [27, 162] on div at bounding box center [26, 161] width 9 height 9
click at [31, 249] on div at bounding box center [25, 253] width 17 height 17
click at [653, 420] on div "Add" at bounding box center [659, 503] width 14 height 7
click at [27, 208] on div at bounding box center [26, 207] width 9 height 9
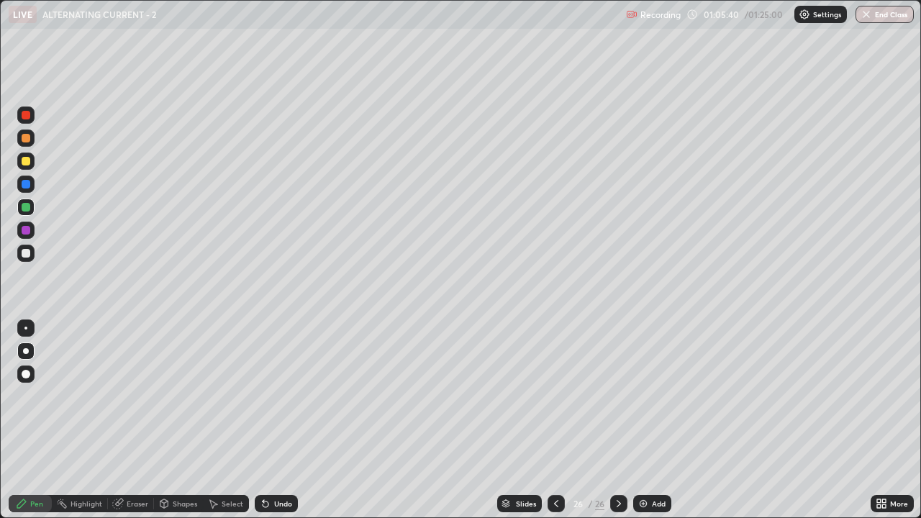
click at [274, 420] on div "Undo" at bounding box center [283, 503] width 18 height 7
click at [26, 160] on div at bounding box center [26, 161] width 9 height 9
click at [621, 420] on icon at bounding box center [619, 504] width 12 height 12
click at [617, 420] on icon at bounding box center [619, 504] width 12 height 12
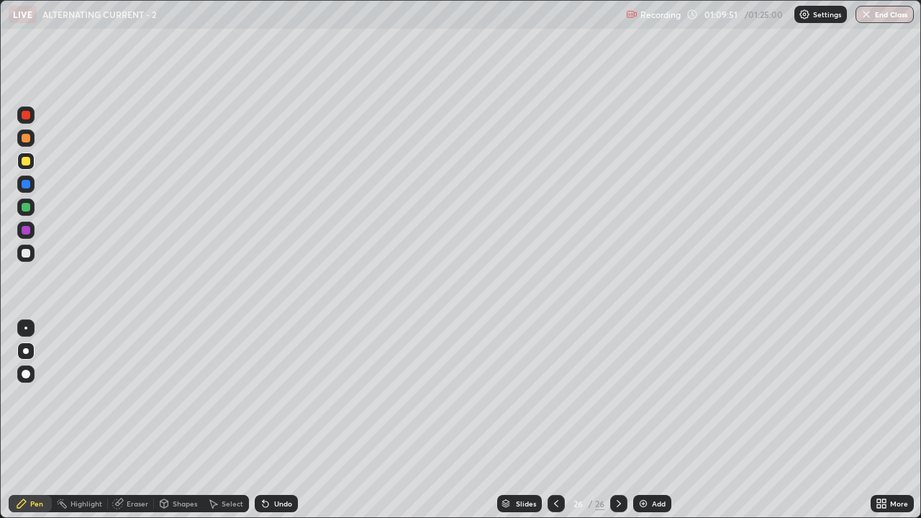
click at [881, 420] on icon at bounding box center [882, 504] width 12 height 12
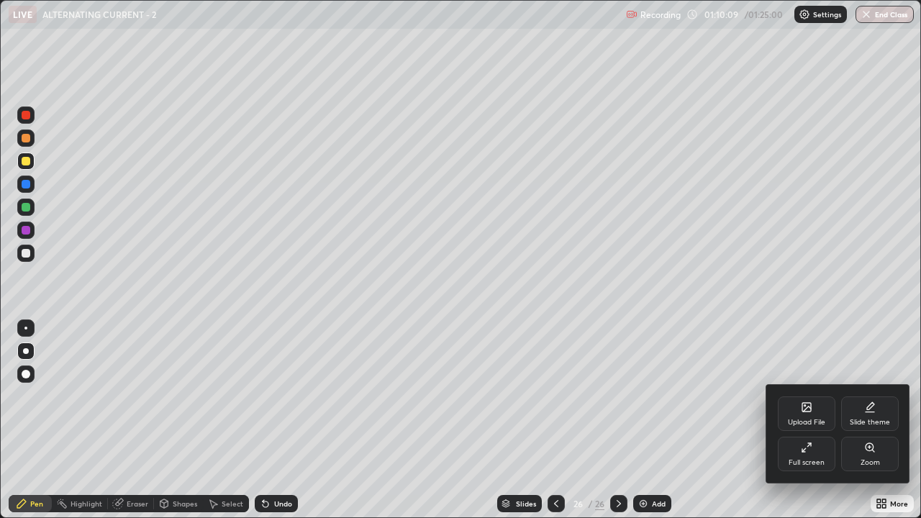
click at [646, 420] on div at bounding box center [460, 259] width 921 height 518
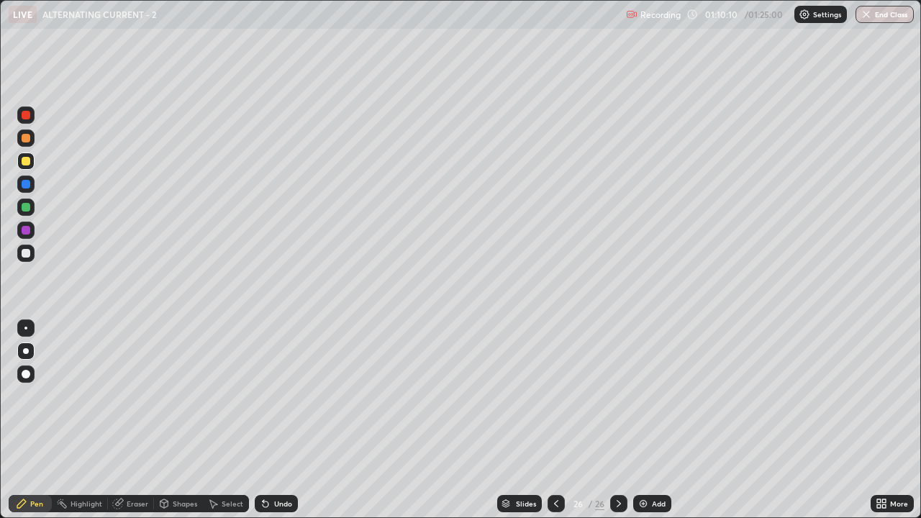
click at [27, 257] on div at bounding box center [26, 253] width 9 height 9
click at [645, 420] on img at bounding box center [643, 504] width 12 height 12
click at [34, 165] on div at bounding box center [25, 161] width 17 height 17
click at [27, 206] on div at bounding box center [26, 207] width 9 height 9
click at [643, 420] on img at bounding box center [643, 504] width 12 height 12
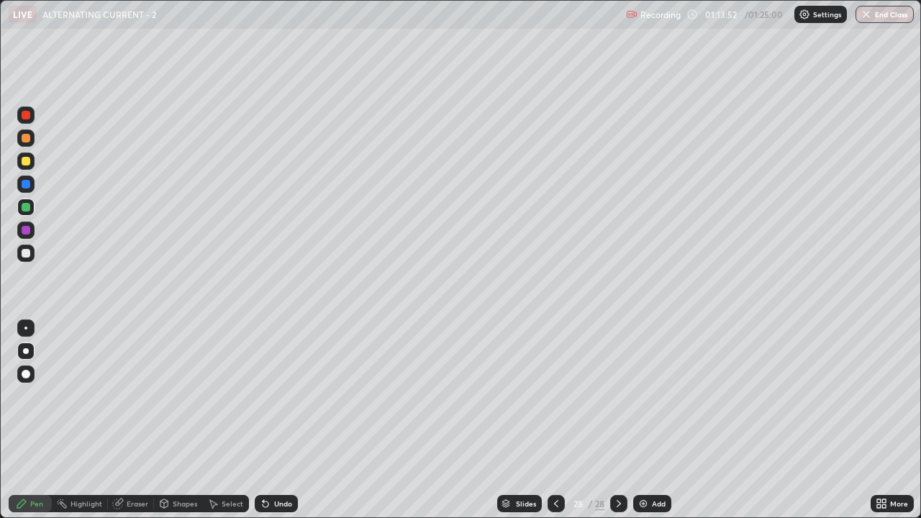
click at [28, 155] on div at bounding box center [25, 161] width 17 height 17
click at [27, 250] on div at bounding box center [26, 253] width 9 height 9
click at [29, 164] on div at bounding box center [26, 161] width 9 height 9
click at [29, 249] on div at bounding box center [25, 253] width 17 height 17
click at [26, 162] on div at bounding box center [26, 161] width 9 height 9
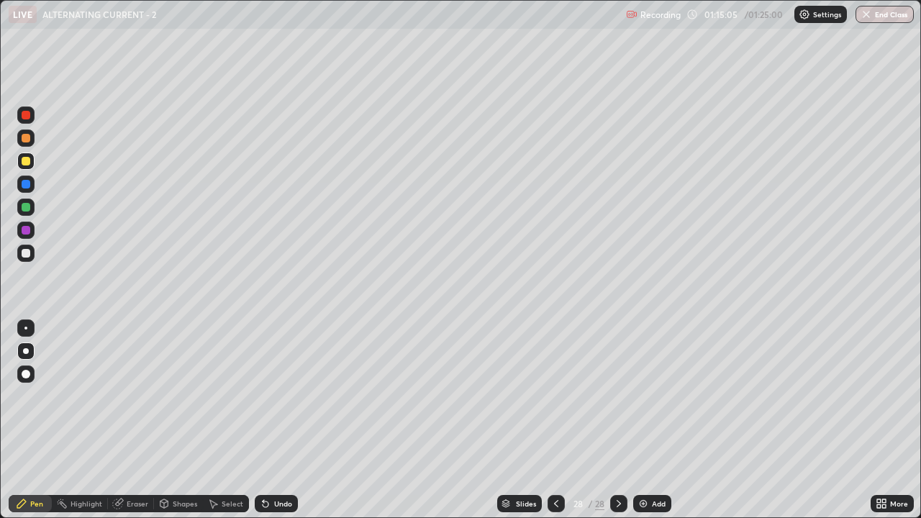
click at [24, 255] on div at bounding box center [26, 253] width 9 height 9
click at [286, 420] on div "Undo" at bounding box center [276, 503] width 43 height 17
click at [21, 201] on div at bounding box center [25, 207] width 17 height 17
click at [278, 420] on div "Undo" at bounding box center [283, 503] width 18 height 7
click at [279, 420] on div "Undo" at bounding box center [283, 503] width 18 height 7
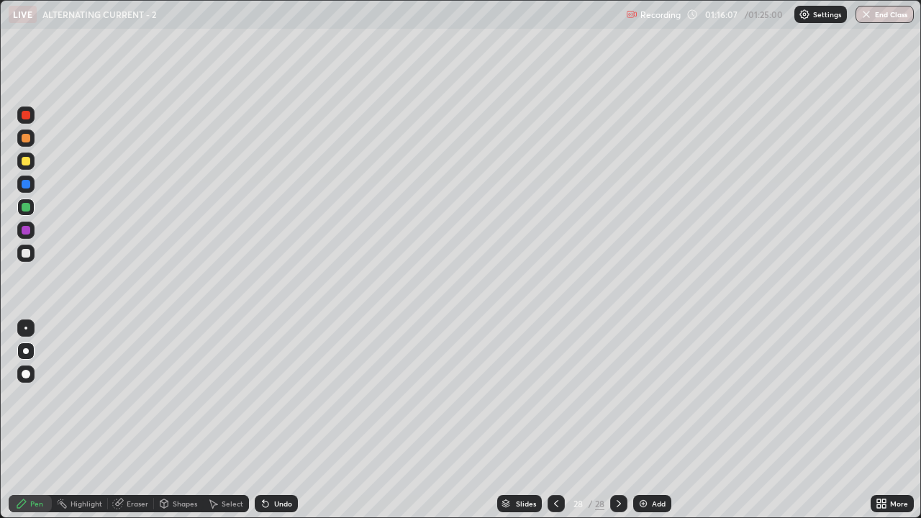
click at [280, 420] on div "Undo" at bounding box center [283, 503] width 18 height 7
click at [619, 420] on icon at bounding box center [619, 504] width 12 height 12
click at [647, 420] on img at bounding box center [643, 504] width 12 height 12
click at [555, 420] on icon at bounding box center [556, 504] width 12 height 12
click at [617, 420] on icon at bounding box center [619, 503] width 4 height 7
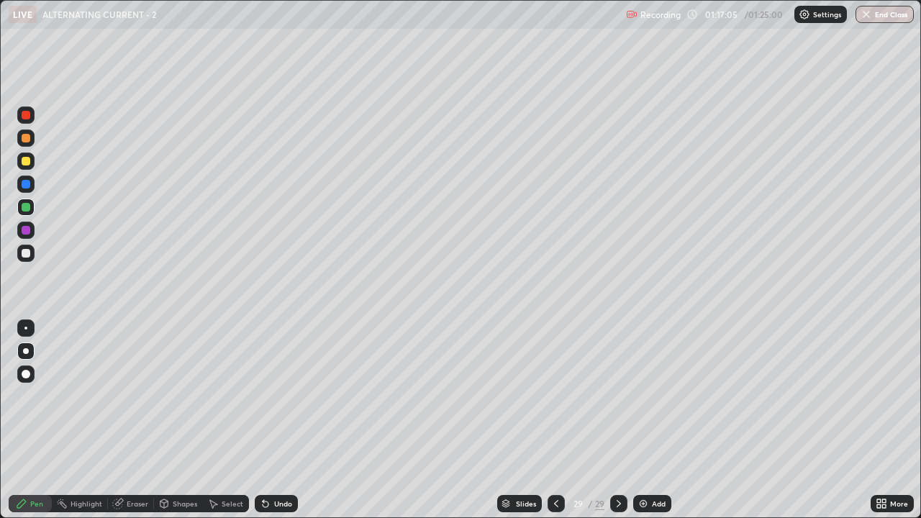
click at [26, 158] on div at bounding box center [26, 161] width 9 height 9
click at [25, 254] on div at bounding box center [26, 253] width 9 height 9
click at [26, 208] on div at bounding box center [26, 207] width 9 height 9
click at [653, 420] on div "Add" at bounding box center [659, 503] width 14 height 7
click at [22, 157] on div at bounding box center [25, 161] width 17 height 17
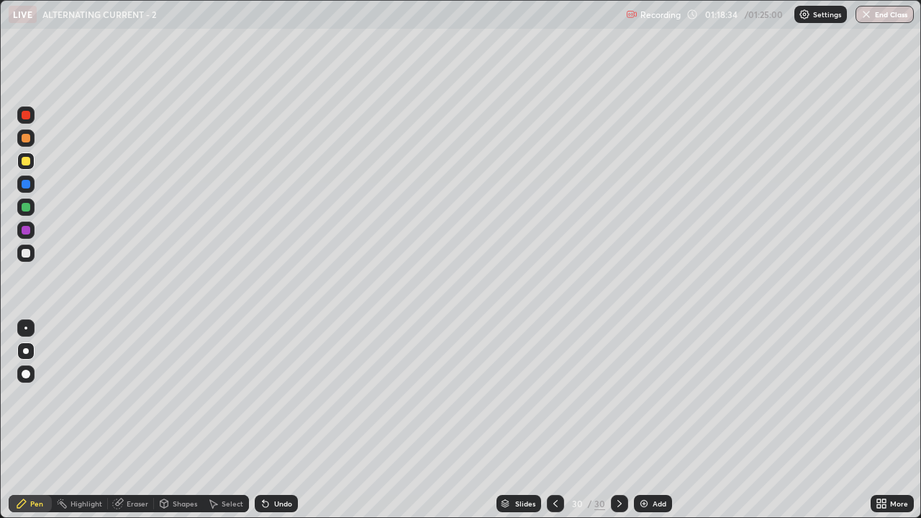
click at [277, 420] on div "Undo" at bounding box center [283, 503] width 18 height 7
click at [280, 420] on div "Undo" at bounding box center [283, 503] width 18 height 7
click at [279, 420] on div "Undo" at bounding box center [283, 503] width 18 height 7
click at [278, 420] on div "Undo" at bounding box center [276, 503] width 43 height 17
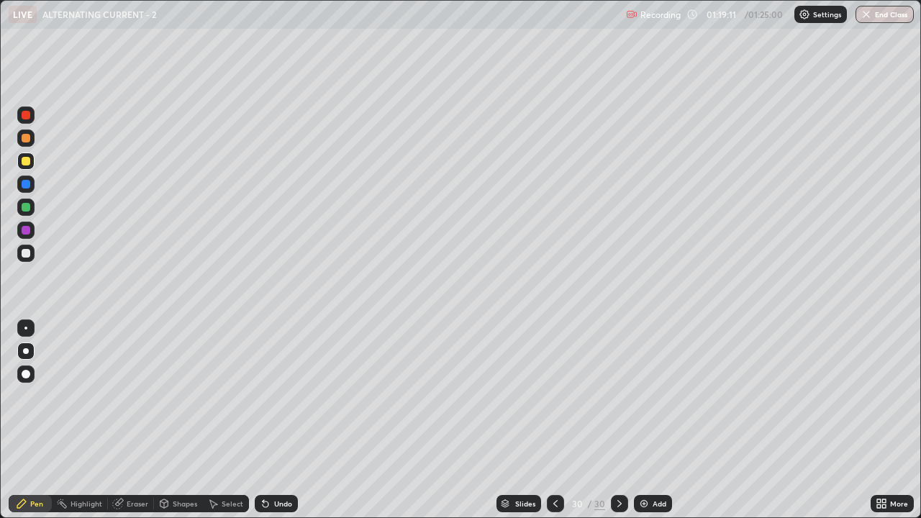
click at [656, 420] on div "Add" at bounding box center [660, 503] width 14 height 7
click at [27, 256] on div at bounding box center [26, 253] width 9 height 9
click at [22, 209] on div at bounding box center [26, 207] width 9 height 9
click at [888, 17] on button "End Class" at bounding box center [885, 14] width 57 height 17
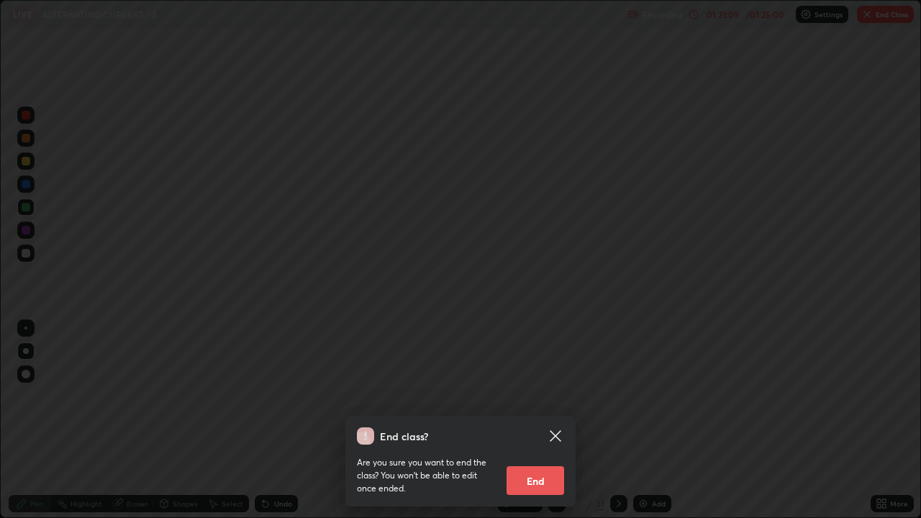
click at [532, 420] on button "End" at bounding box center [536, 480] width 58 height 29
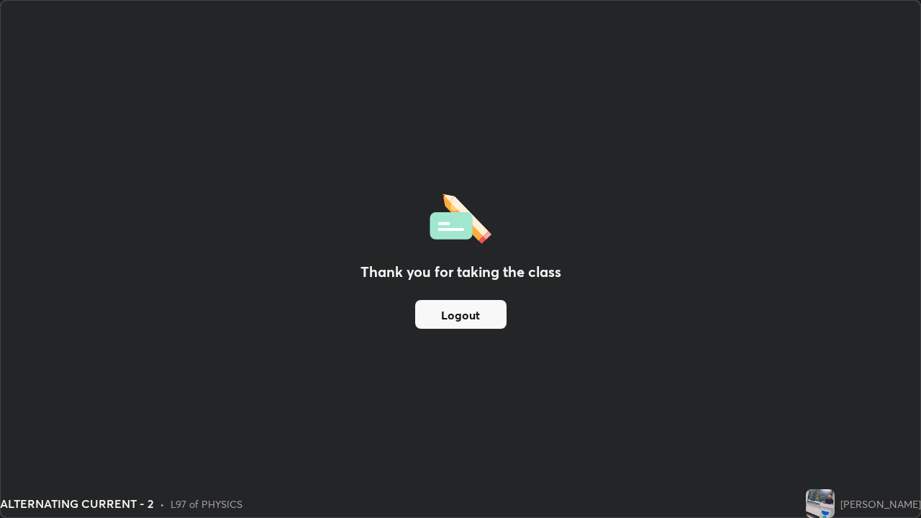
click at [494, 317] on button "Logout" at bounding box center [460, 314] width 91 height 29
